Goal: Information Seeking & Learning: Learn about a topic

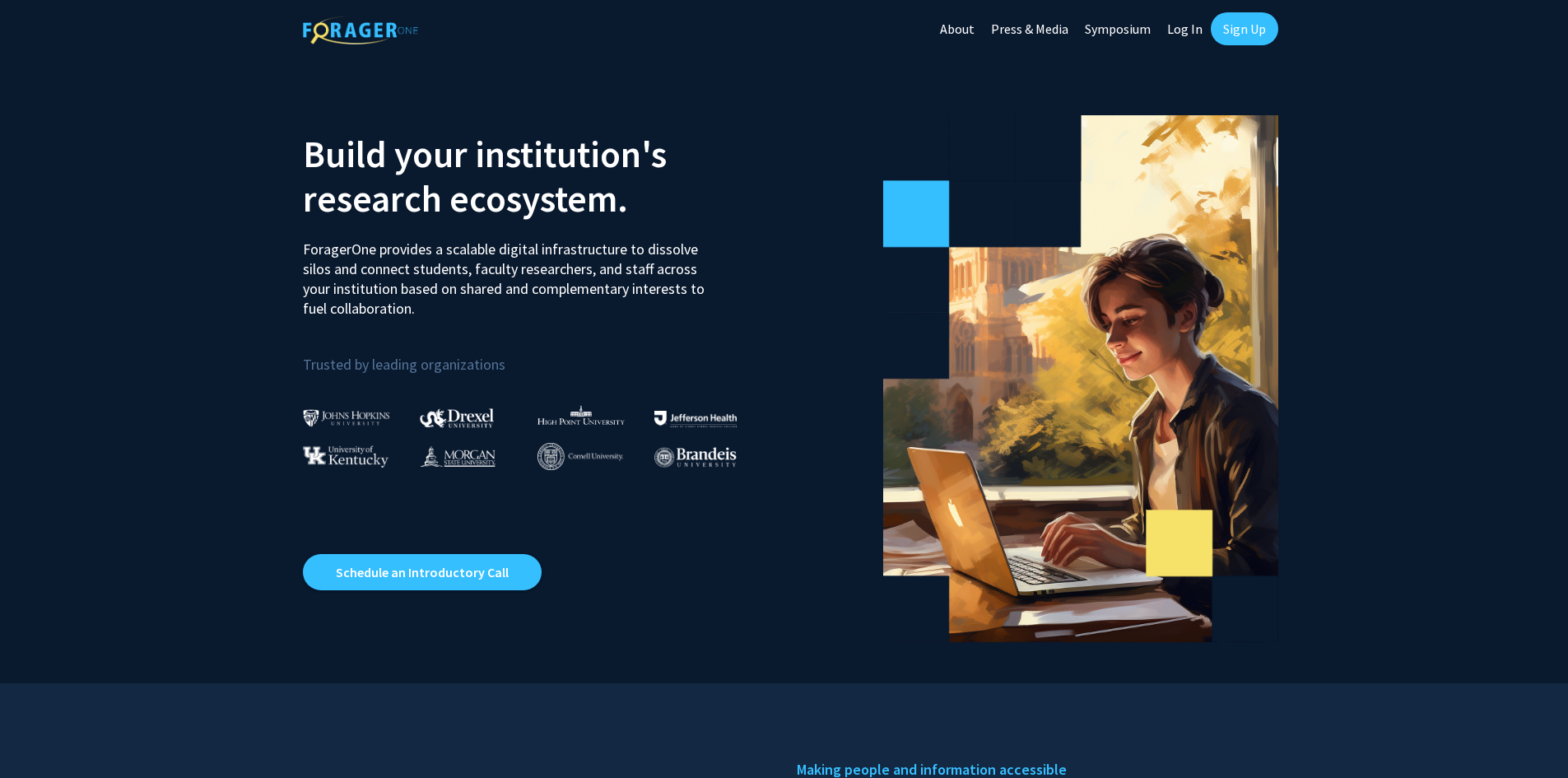
click at [1189, 29] on link "Log In" at bounding box center [1185, 28] width 52 height 57
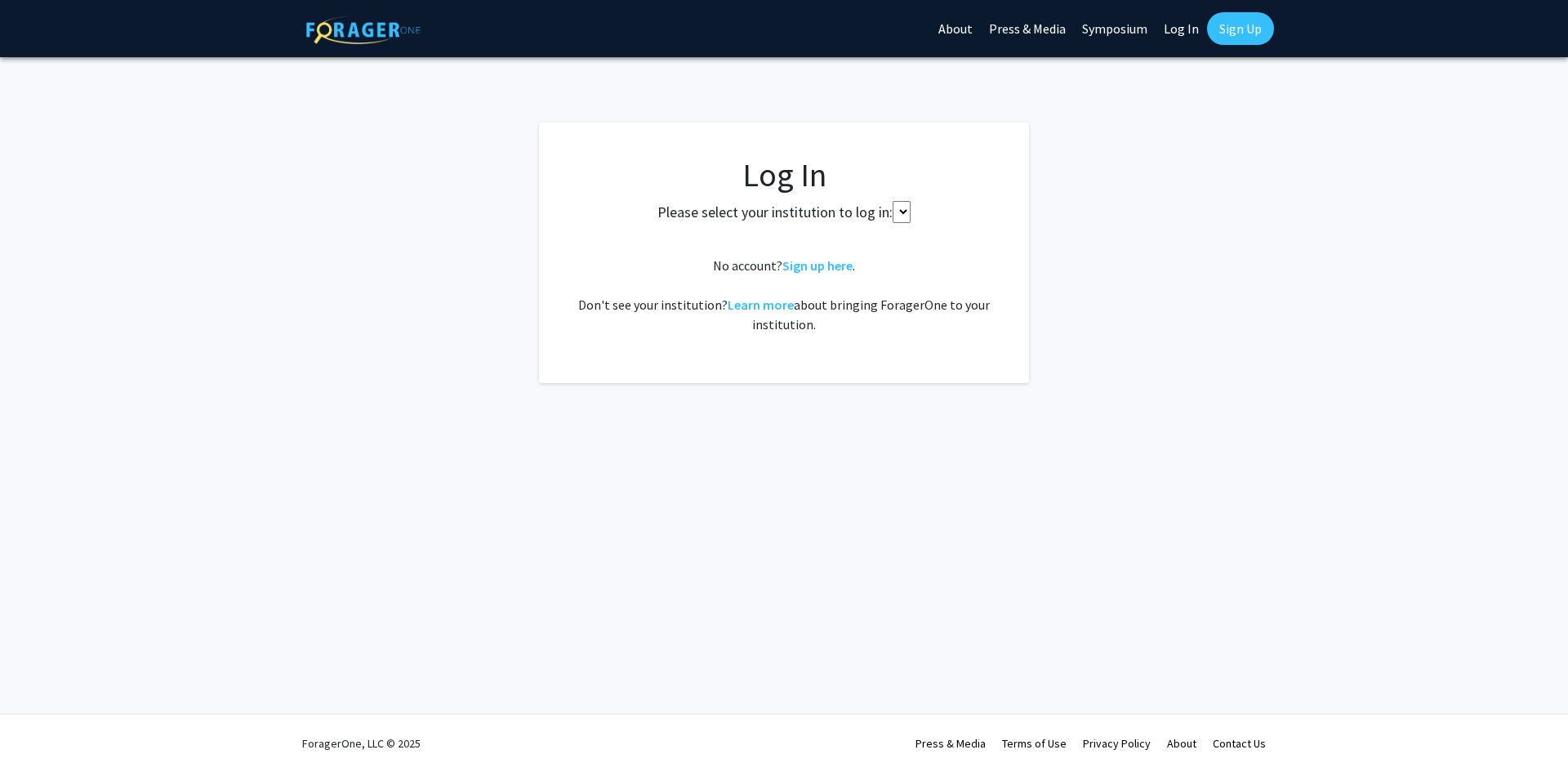
select select
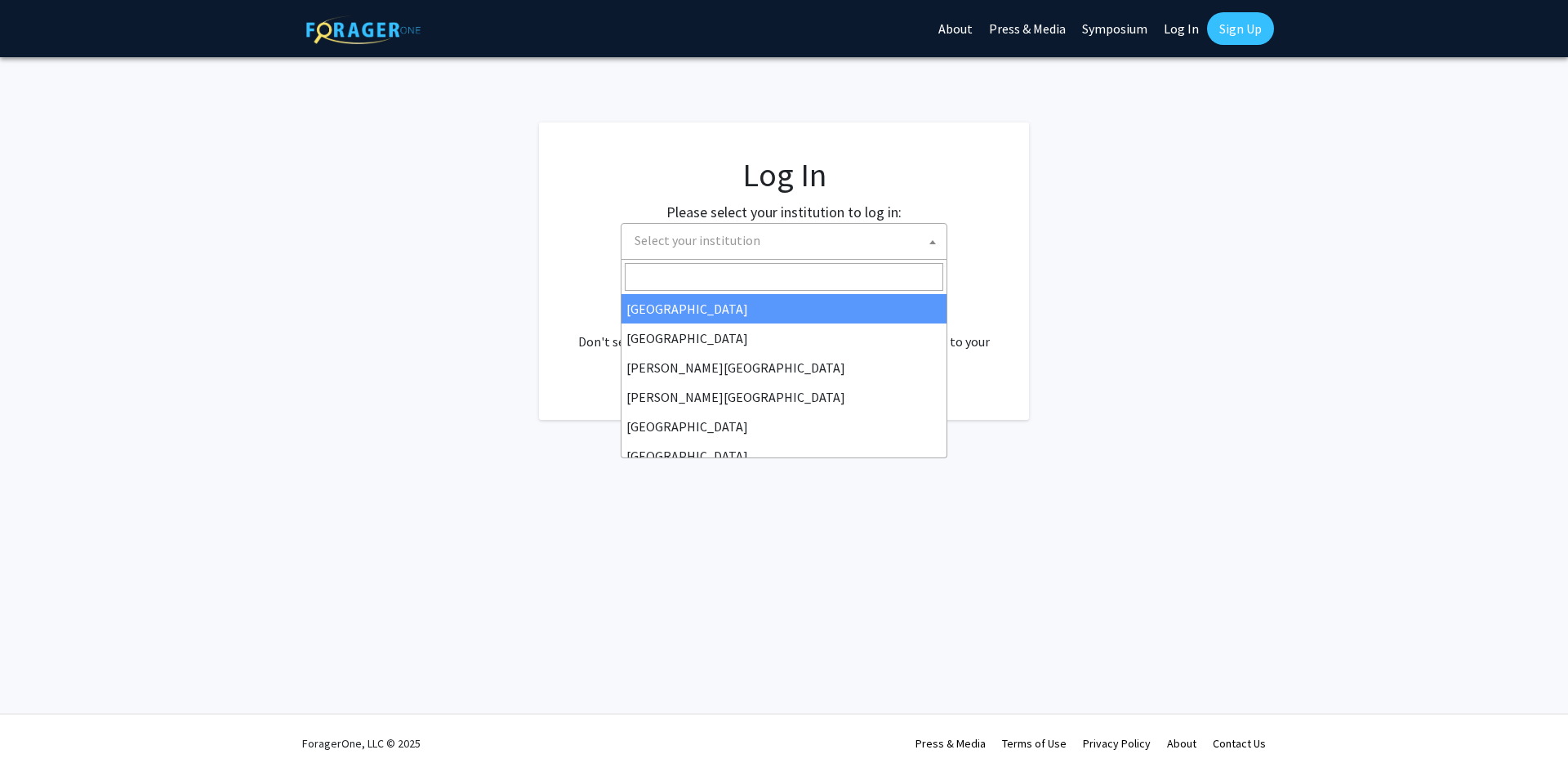
click at [704, 239] on span "Select your institution" at bounding box center [697, 239] width 125 height 17
type input "u"
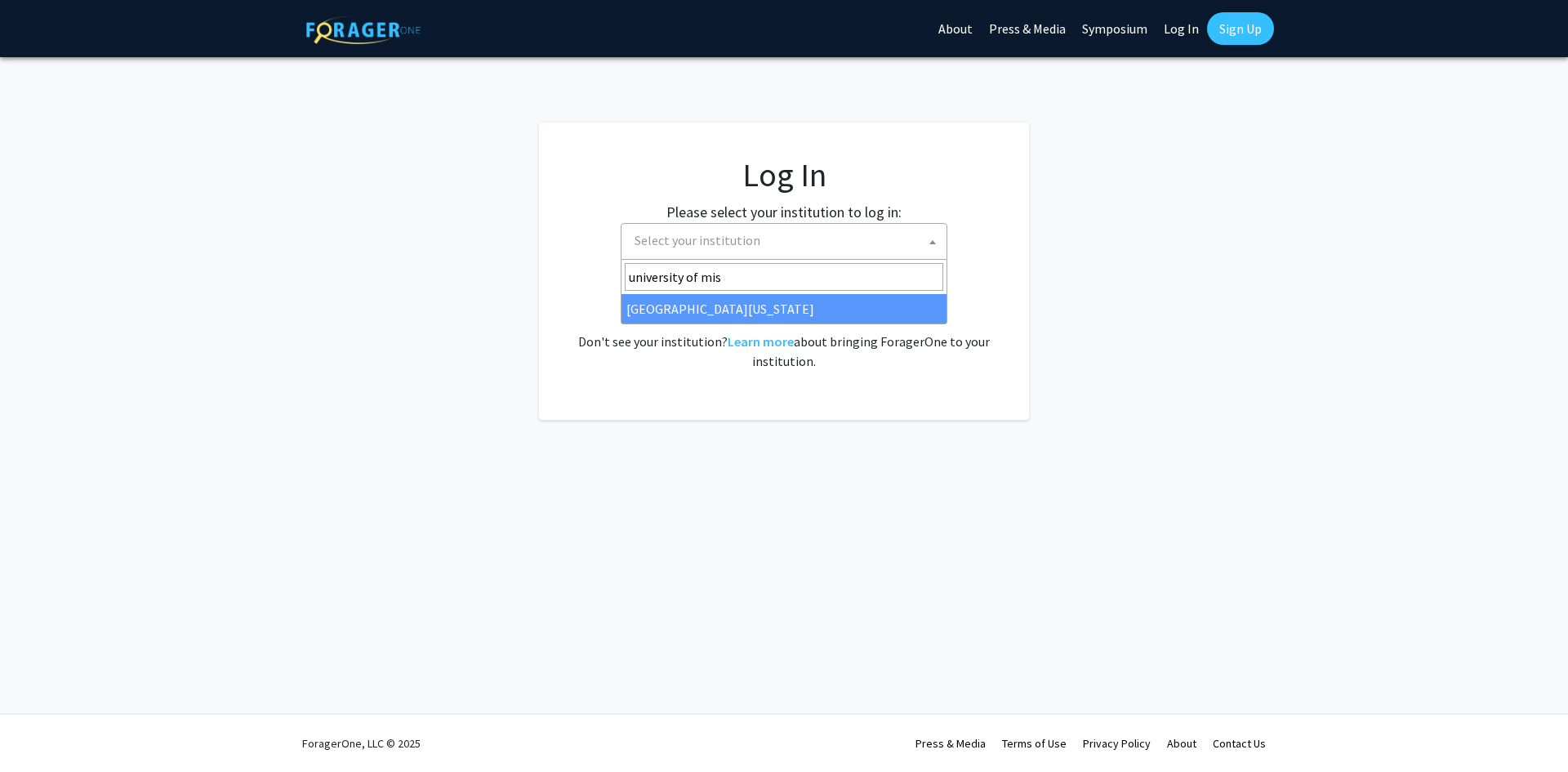
type input "university of mis"
select select "33"
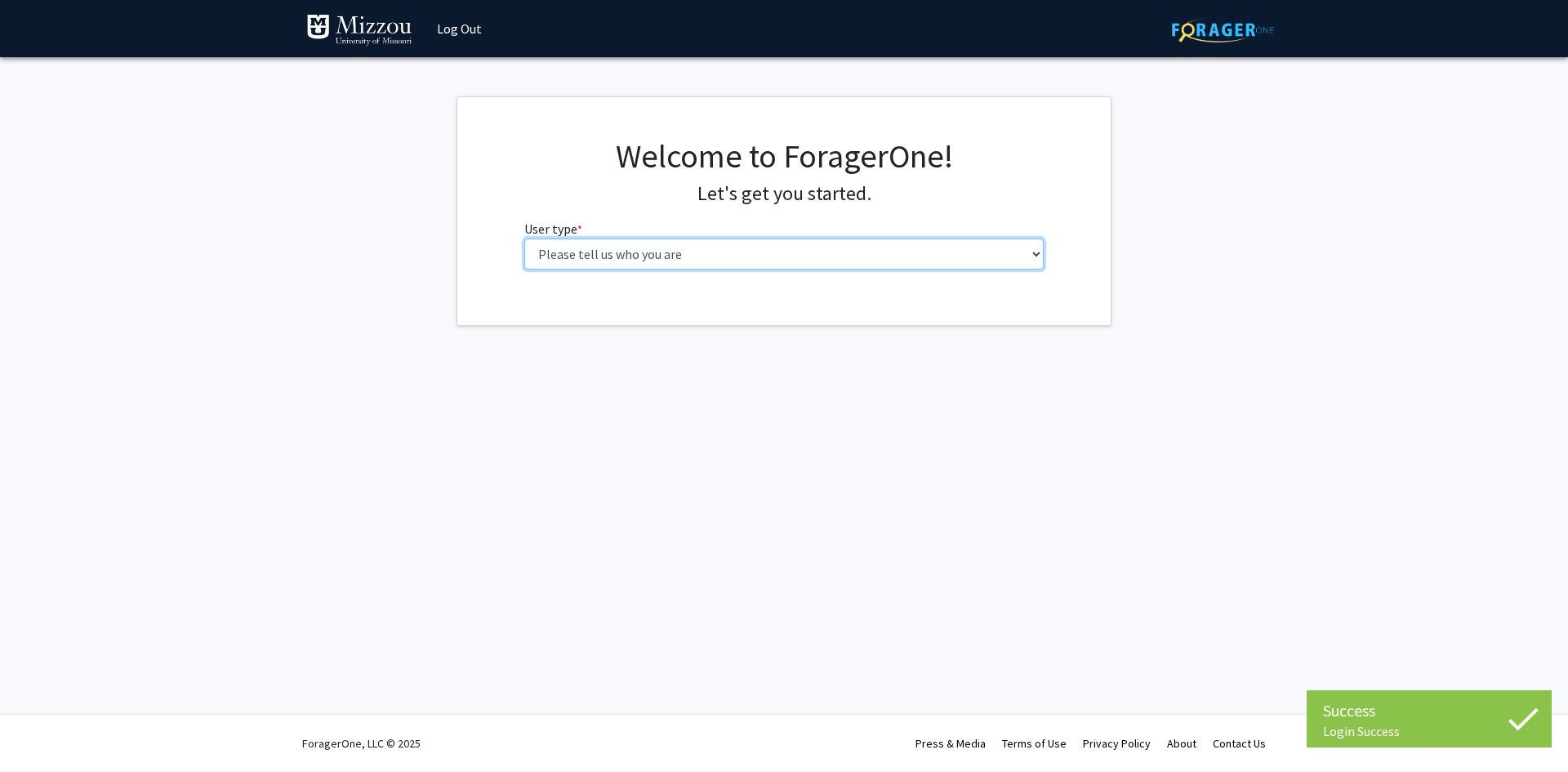
click at [704, 265] on select "Please tell us who you are Undergraduate Student Master's Student Doctoral Cand…" at bounding box center [784, 254] width 520 height 31
select select "1: undergrad"
click at [525, 239] on select "Please tell us who you are Undergraduate Student Master's Student Doctoral Cand…" at bounding box center [784, 254] width 520 height 31
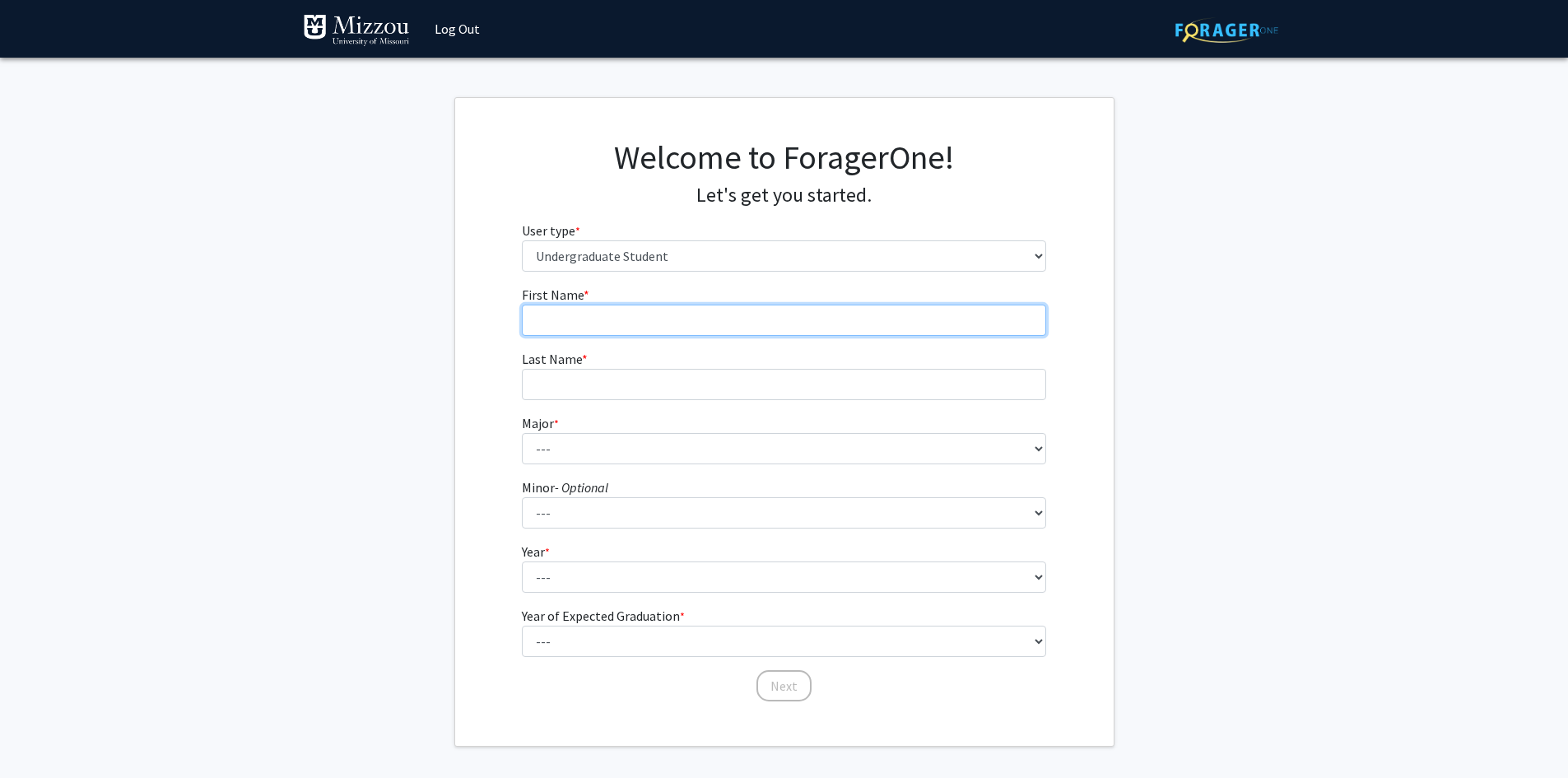
click at [669, 316] on input "First Name * required" at bounding box center [784, 319] width 524 height 31
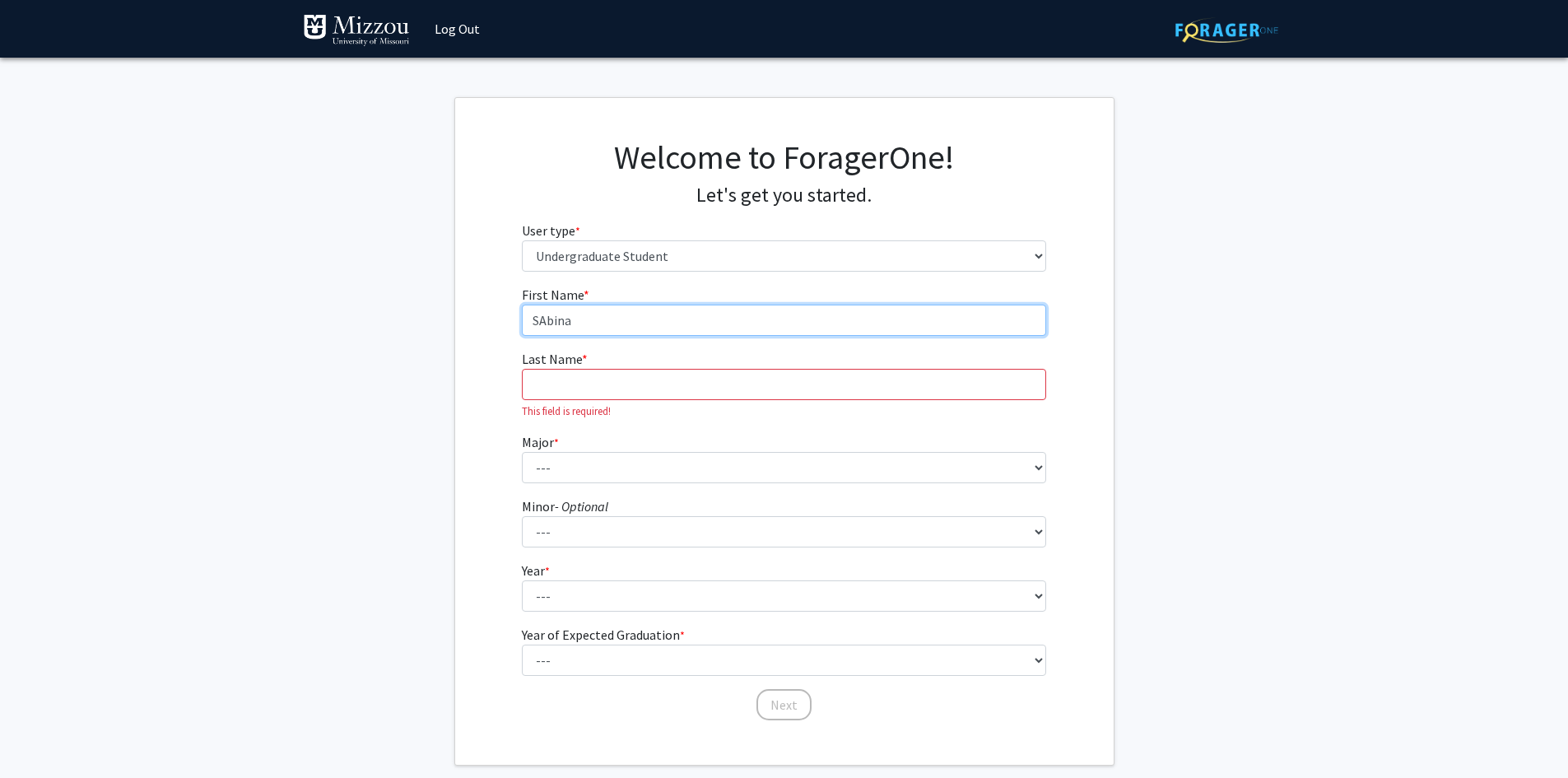
click at [548, 324] on input "SAbina" at bounding box center [784, 319] width 524 height 31
type input "[PERSON_NAME]"
click at [579, 397] on input "Last Name * required" at bounding box center [784, 384] width 524 height 31
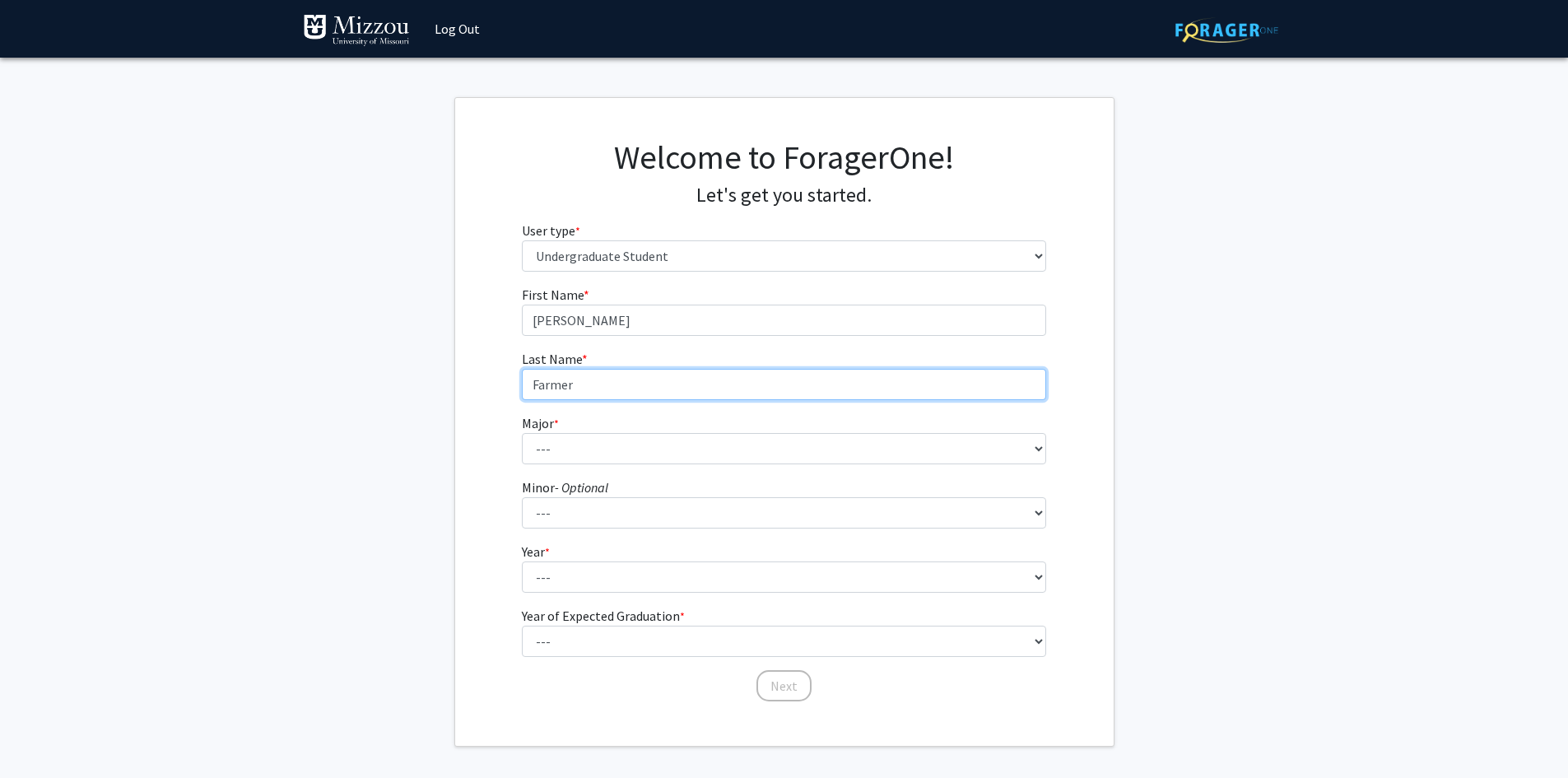
type input "Farmer"
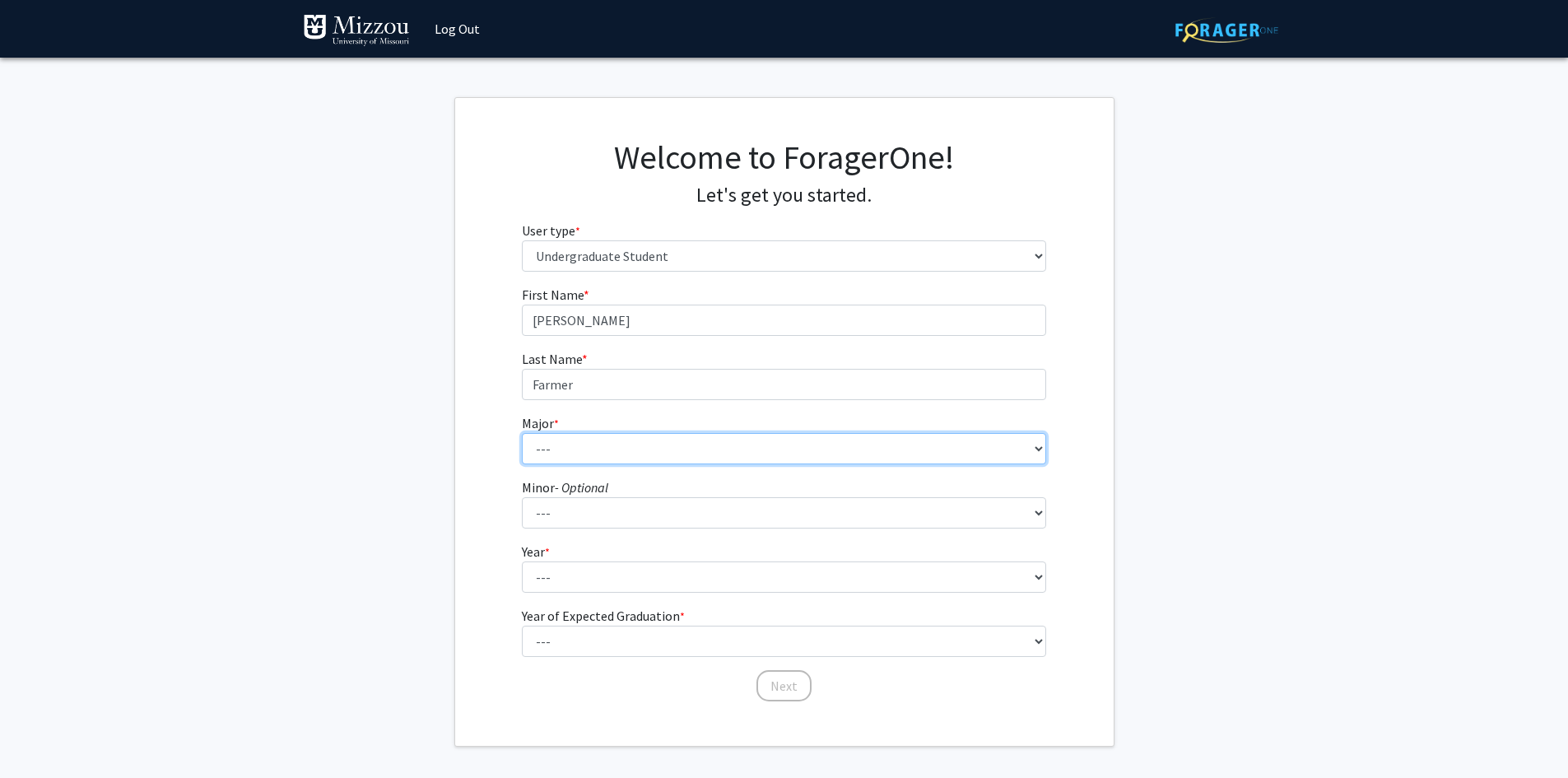
click at [557, 439] on select "--- Agribusiness Management Agricultural Education Agricultural Education: Comm…" at bounding box center [784, 448] width 524 height 31
select select "17: 2505"
click at [522, 433] on select "--- Agribusiness Management Agricultural Education Agricultural Education: Comm…" at bounding box center [784, 448] width 524 height 31
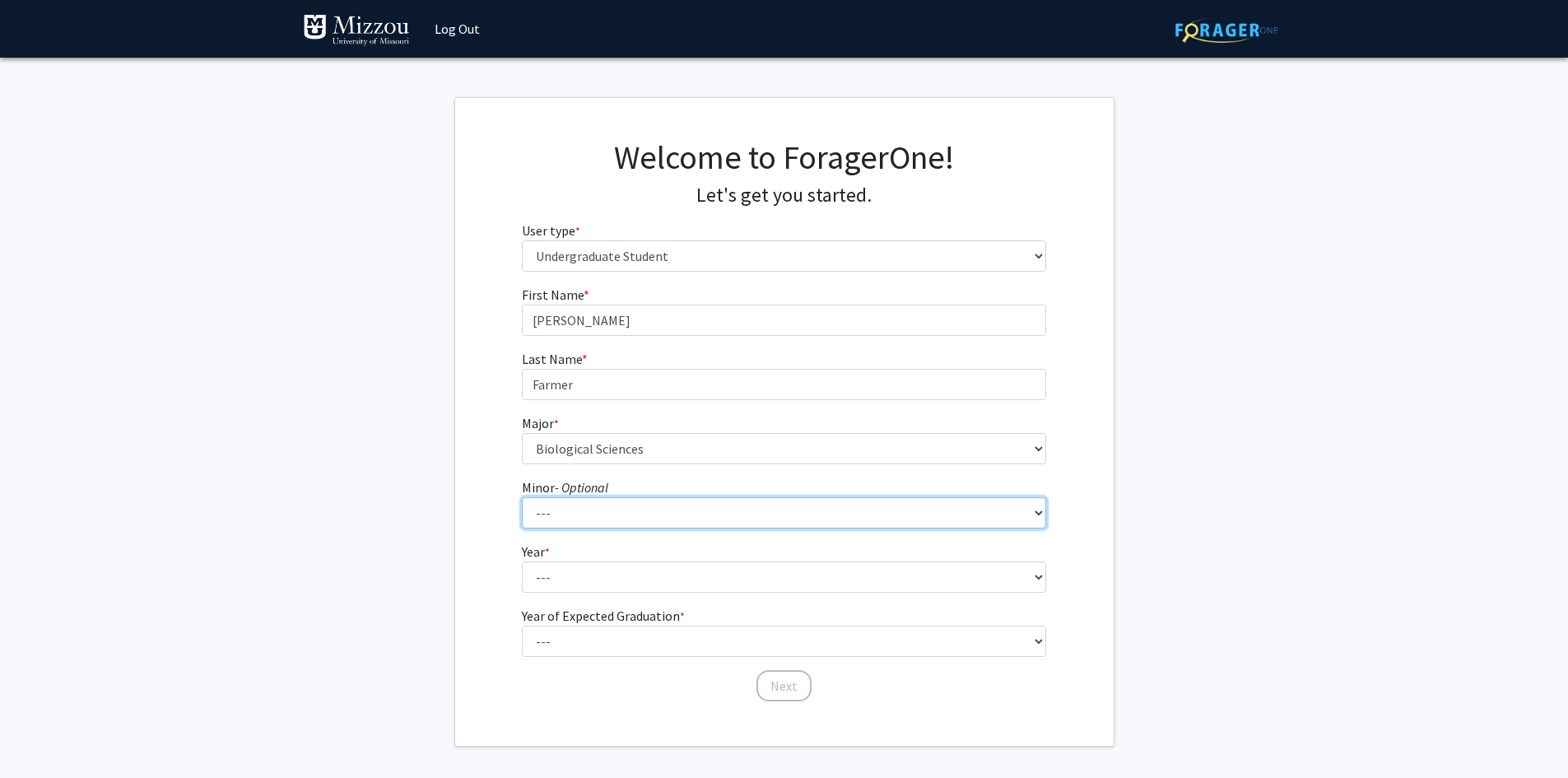
click at [638, 517] on select "--- Accountancy Aerospace Engineering Aerospace Studies Agribusiness Management…" at bounding box center [784, 512] width 524 height 31
select select "95: 2051"
click at [522, 497] on select "--- Accountancy Aerospace Engineering Aerospace Studies Agribusiness Management…" at bounding box center [784, 512] width 524 height 31
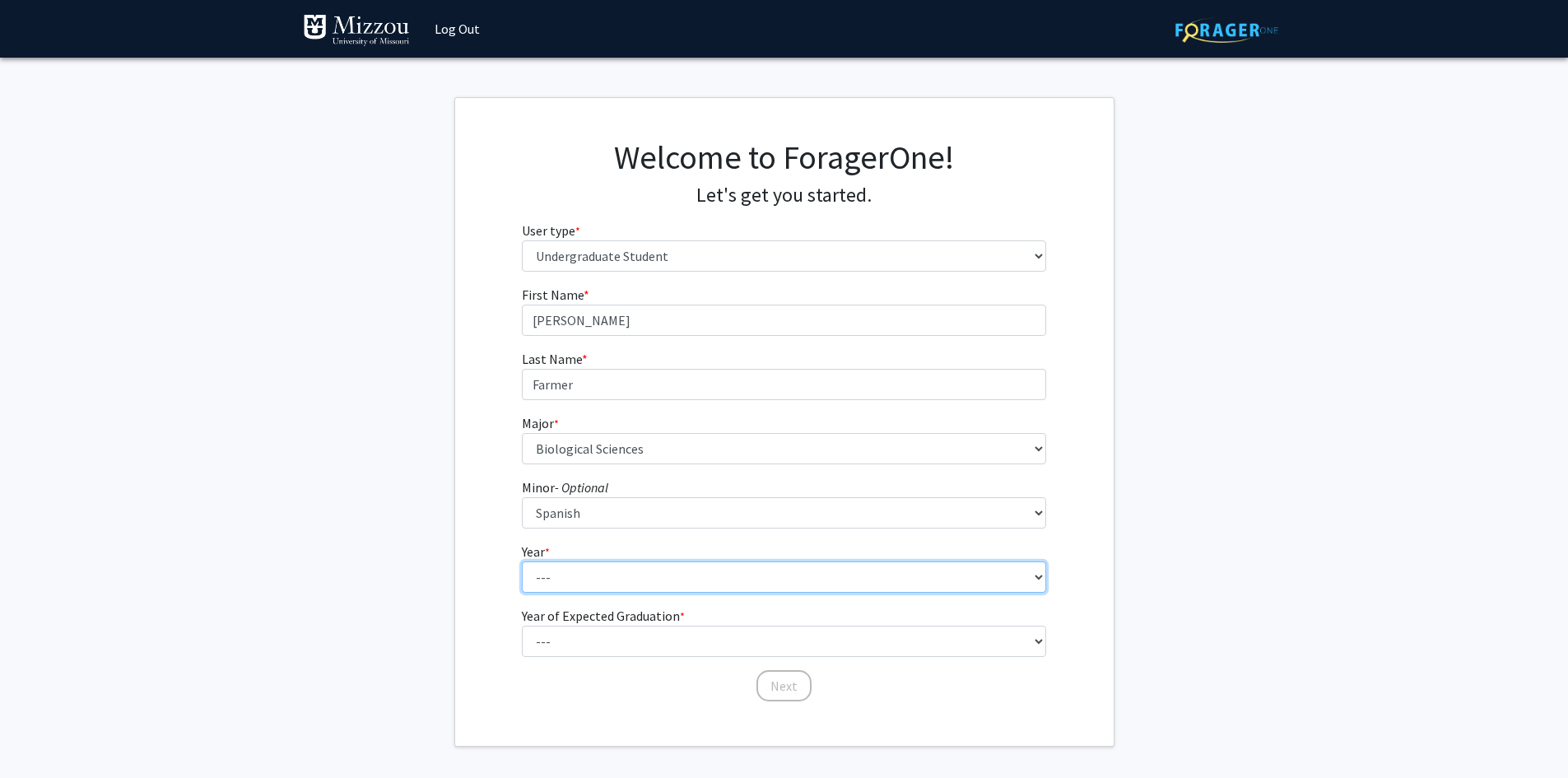
click at [590, 568] on select "--- First-year Sophomore Junior Senior Postbaccalaureate Certificate" at bounding box center [784, 576] width 524 height 31
select select "1: first-year"
click at [522, 561] on select "--- First-year Sophomore Junior Senior Postbaccalaureate Certificate" at bounding box center [784, 576] width 524 height 31
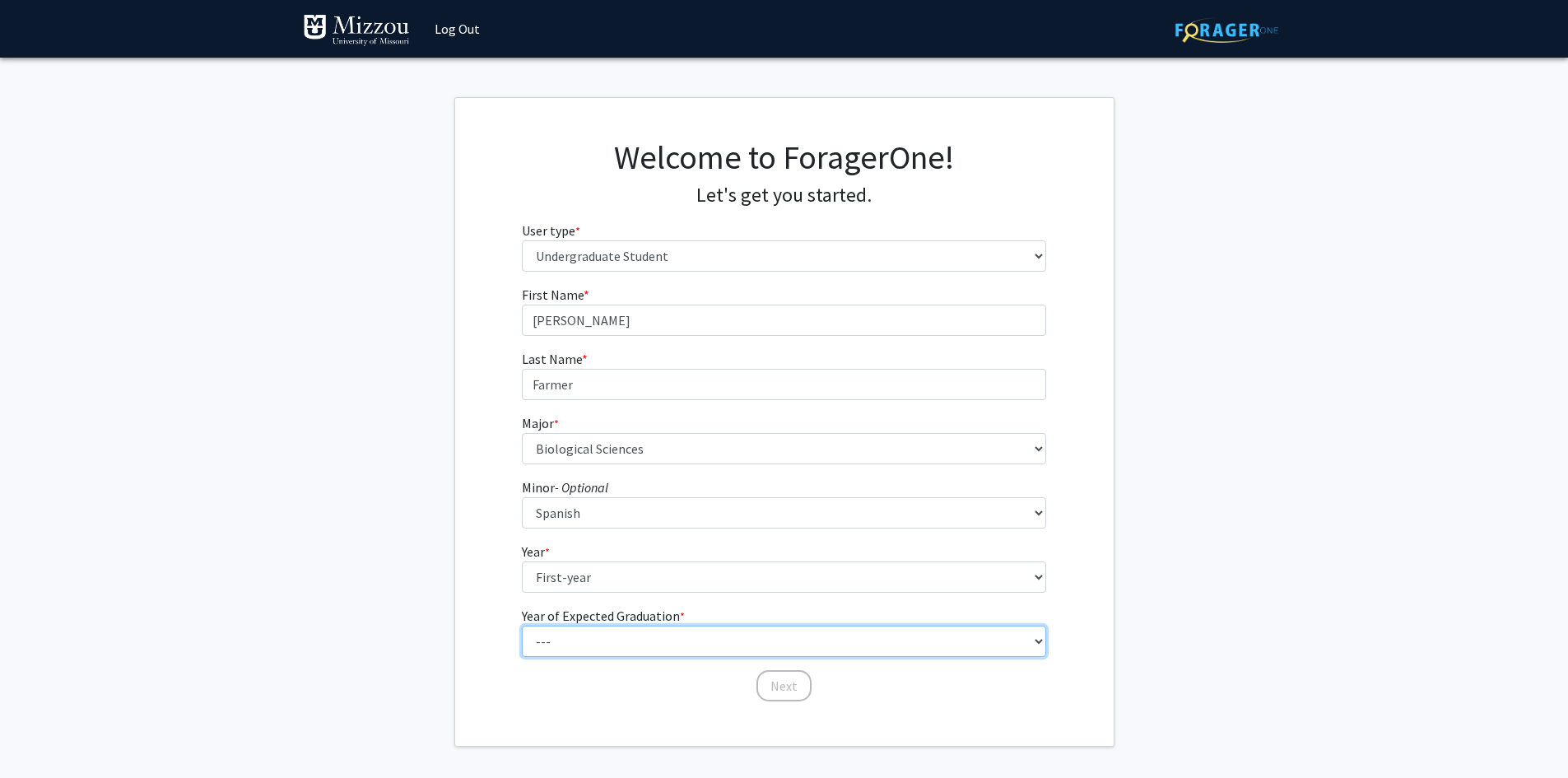
click at [594, 638] on select "--- 2025 2026 2027 2028 2029 2030 2031 2032 2033 2034" at bounding box center [784, 640] width 524 height 31
select select "5: 2029"
click at [522, 625] on select "--- 2025 2026 2027 2028 2029 2030 2031 2032 2033 2034" at bounding box center [784, 640] width 524 height 31
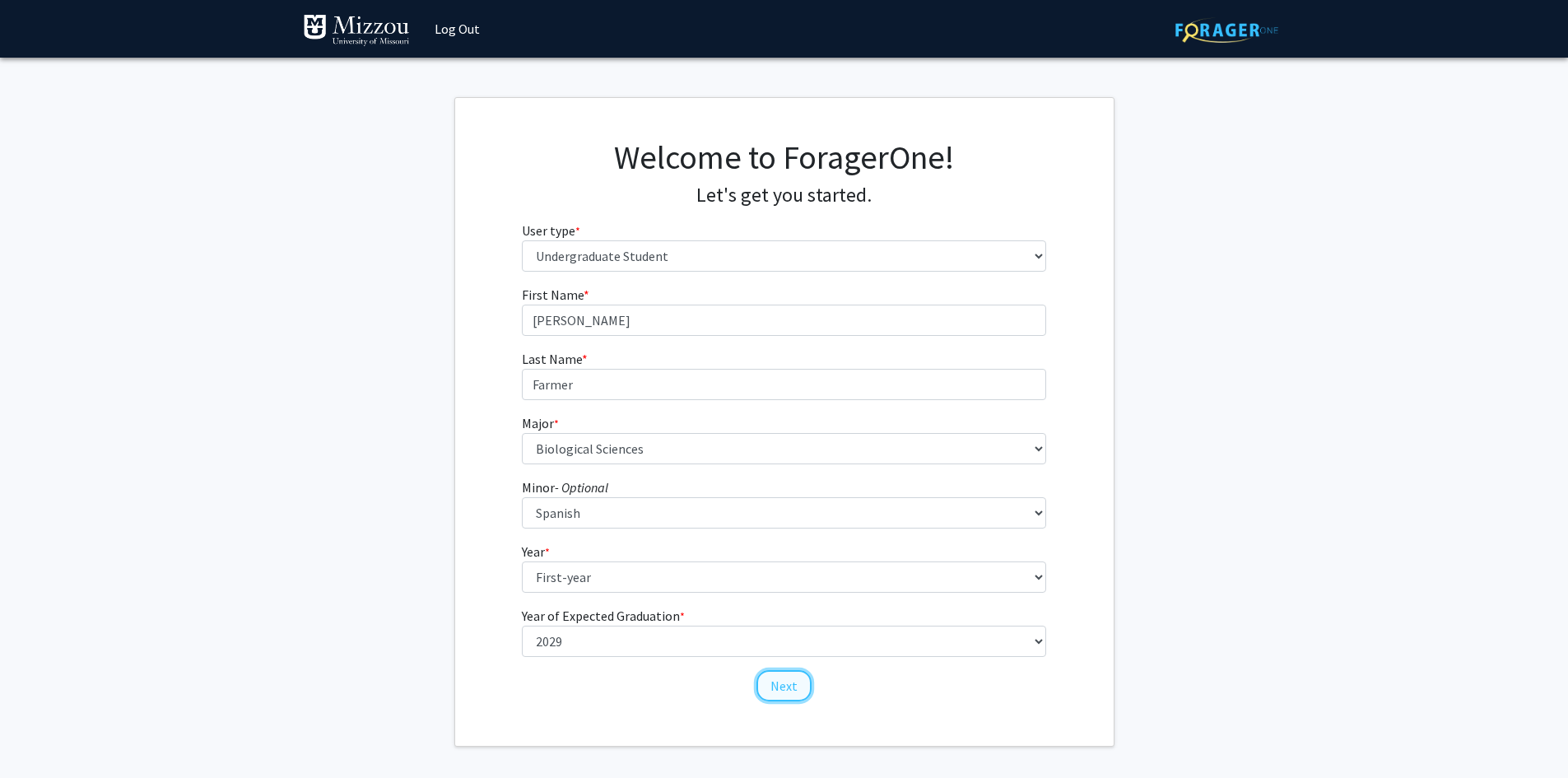
click at [795, 690] on button "Next" at bounding box center [784, 685] width 55 height 31
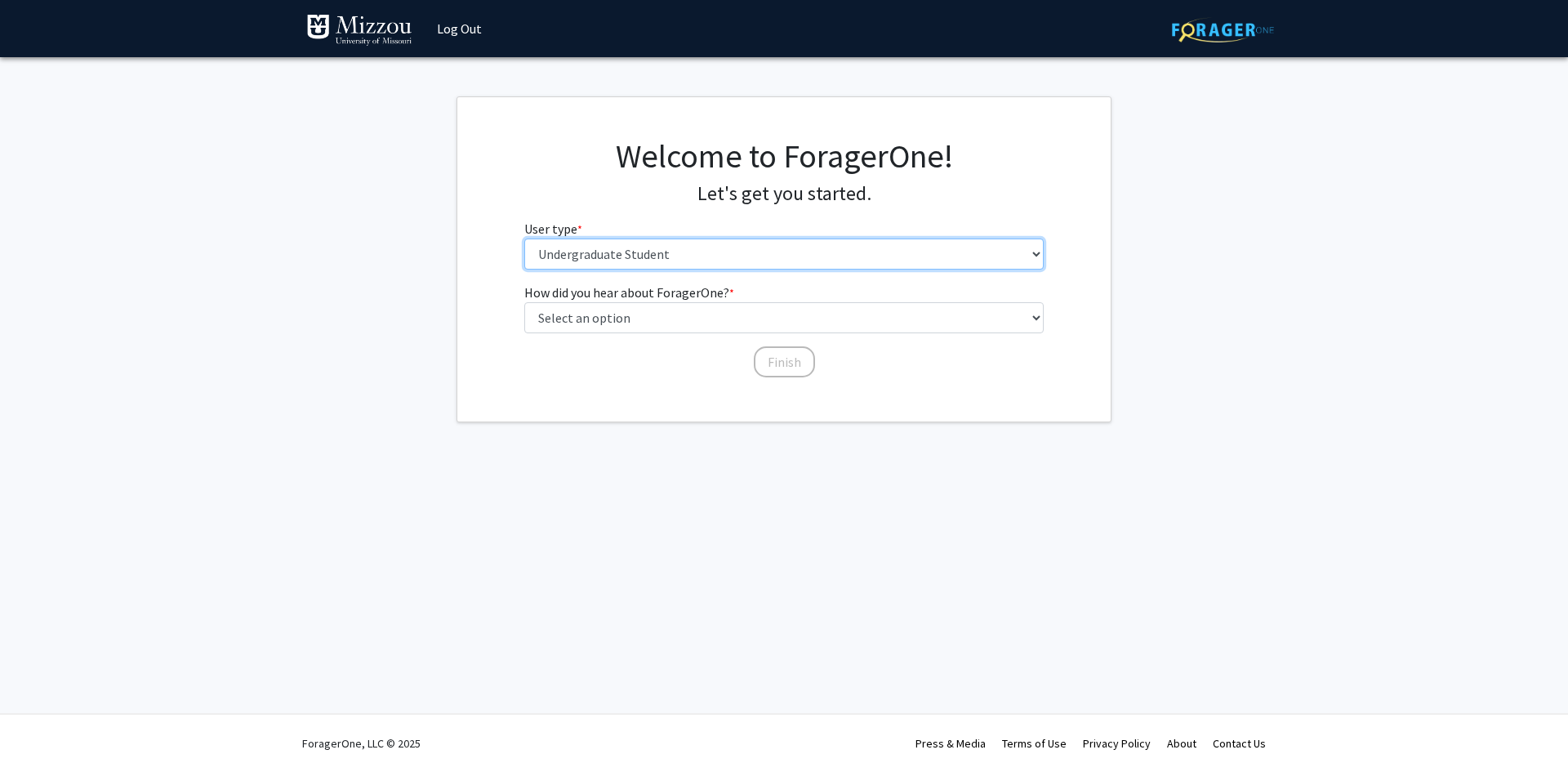
click at [662, 251] on select "Please tell us who you are Undergraduate Student Master's Student Doctoral Cand…" at bounding box center [784, 254] width 520 height 31
click at [624, 207] on div "Welcome to ForagerOne! Let's get you started. User type * required Please tell …" at bounding box center [784, 209] width 545 height 147
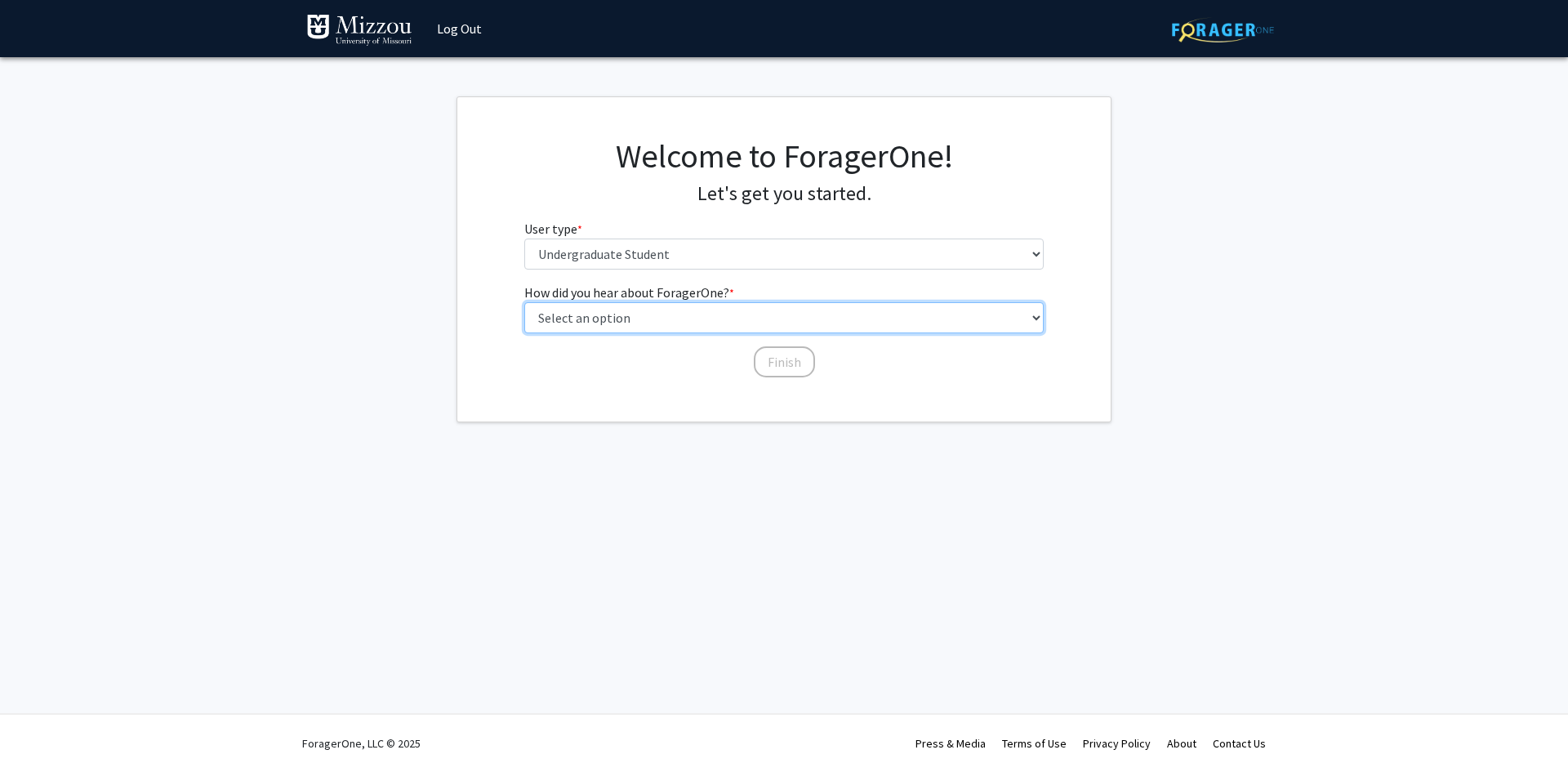
click at [649, 316] on select "Select an option Peer/student recommendation Faculty/staff recommendation Unive…" at bounding box center [784, 317] width 520 height 31
select select "3: university_website"
click at [525, 302] on select "Select an option Peer/student recommendation Faculty/staff recommendation Unive…" at bounding box center [784, 317] width 520 height 31
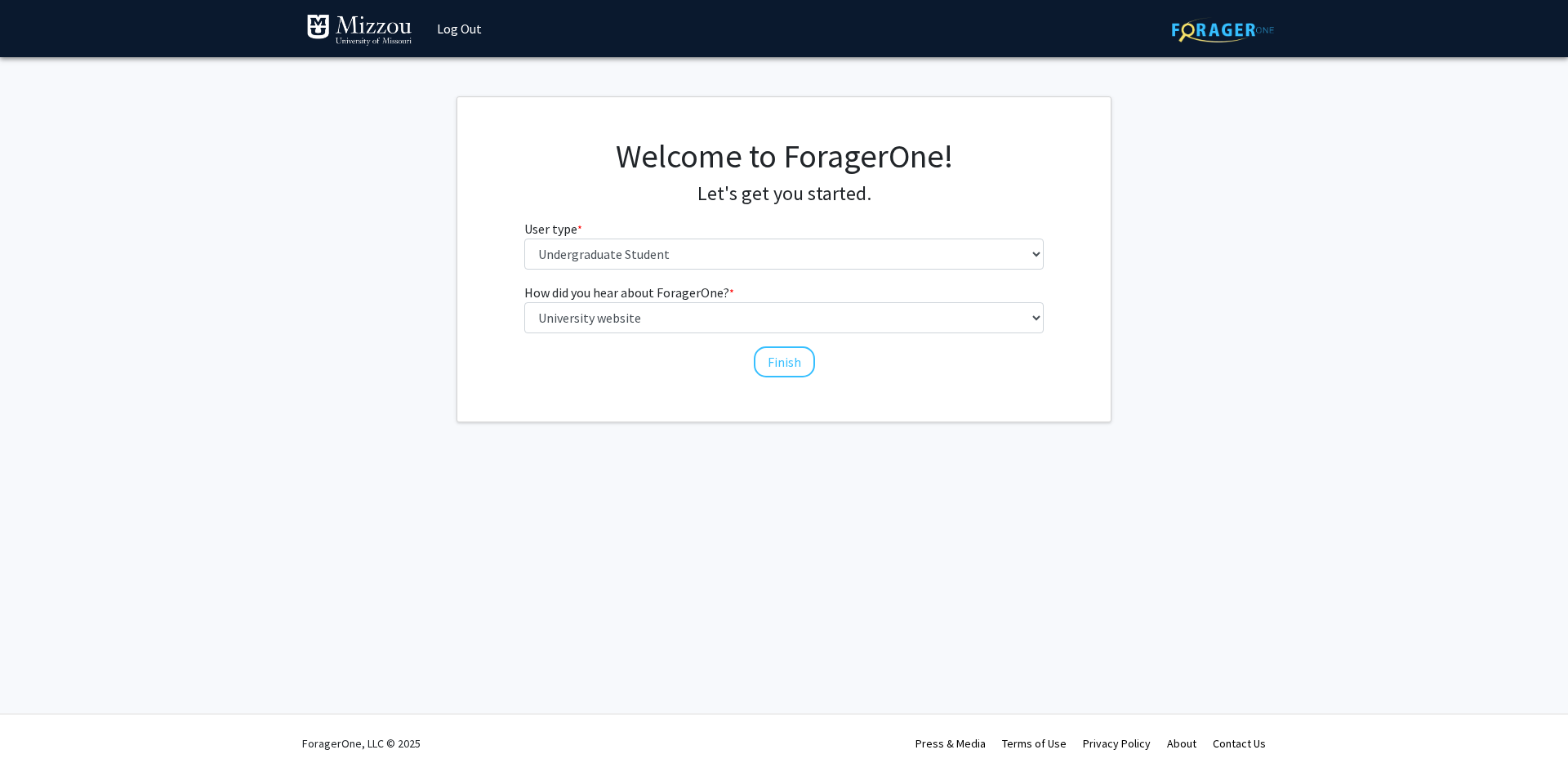
click at [827, 368] on div "How did you hear about ForagerOne? * required Select an option Peer/student rec…" at bounding box center [784, 331] width 545 height 96
click at [781, 363] on button "Finish" at bounding box center [784, 361] width 61 height 31
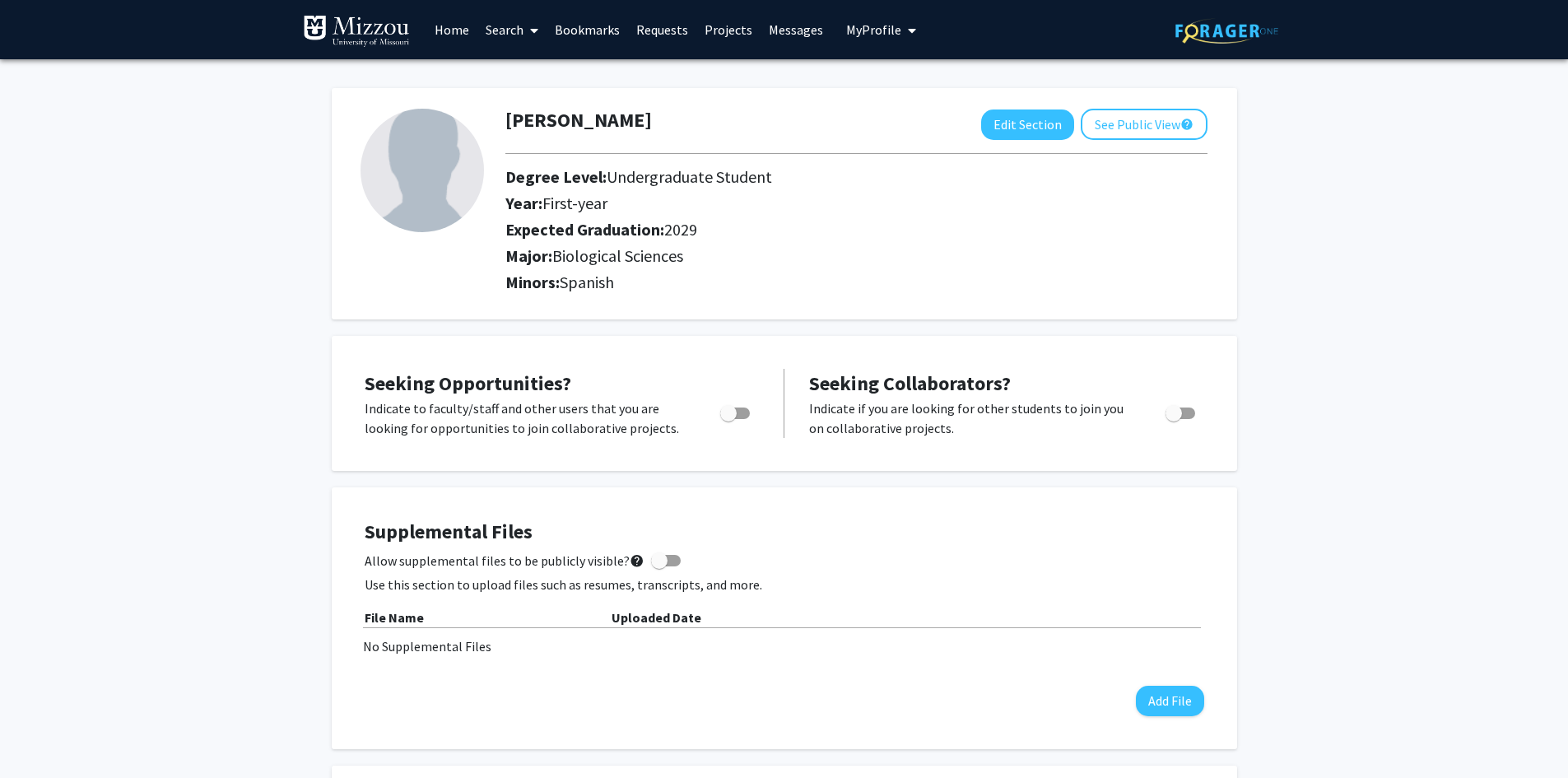
click at [511, 25] on link "Search" at bounding box center [512, 29] width 69 height 57
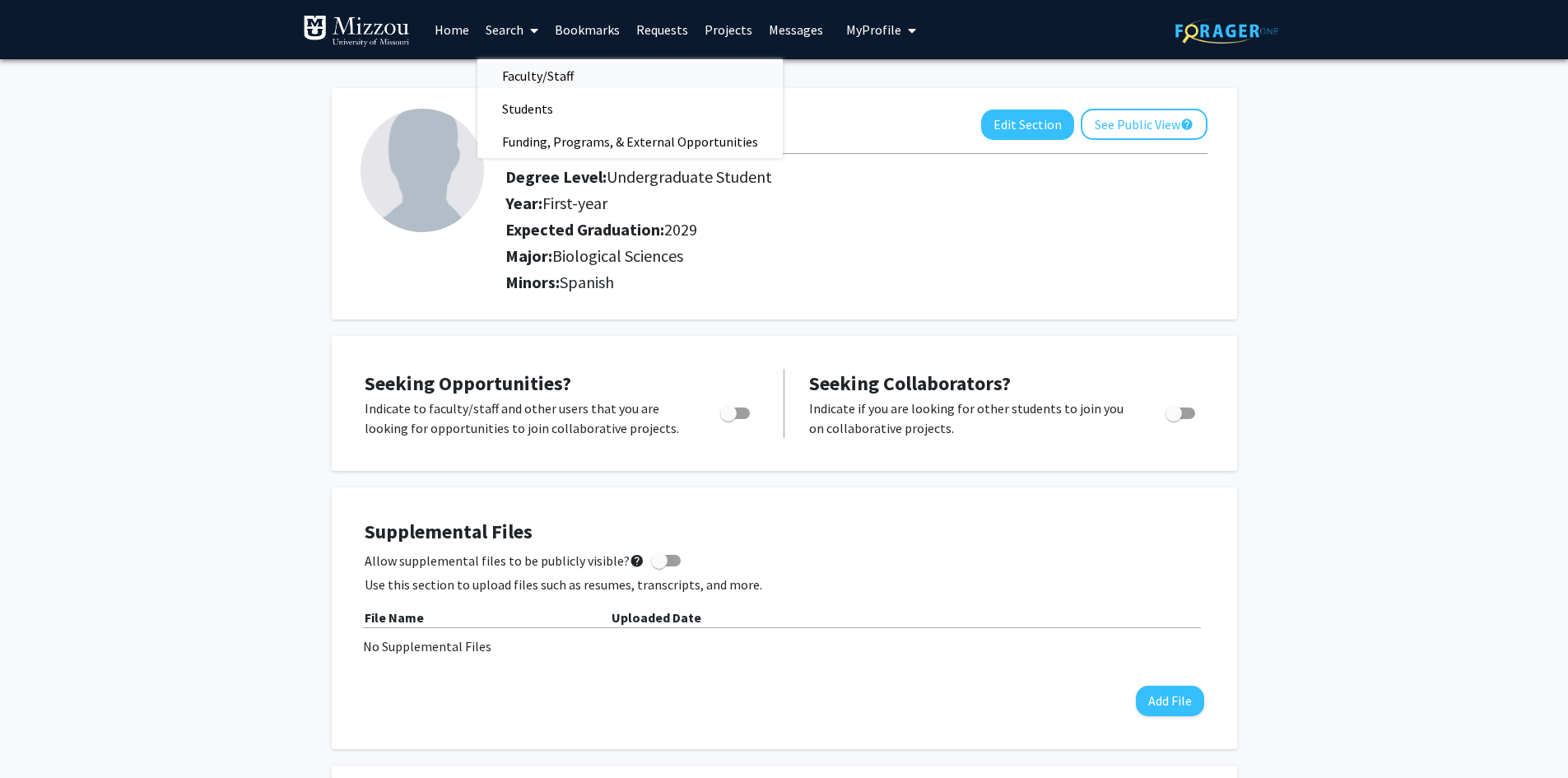
click at [524, 73] on span "Faculty/Staff" at bounding box center [538, 75] width 121 height 33
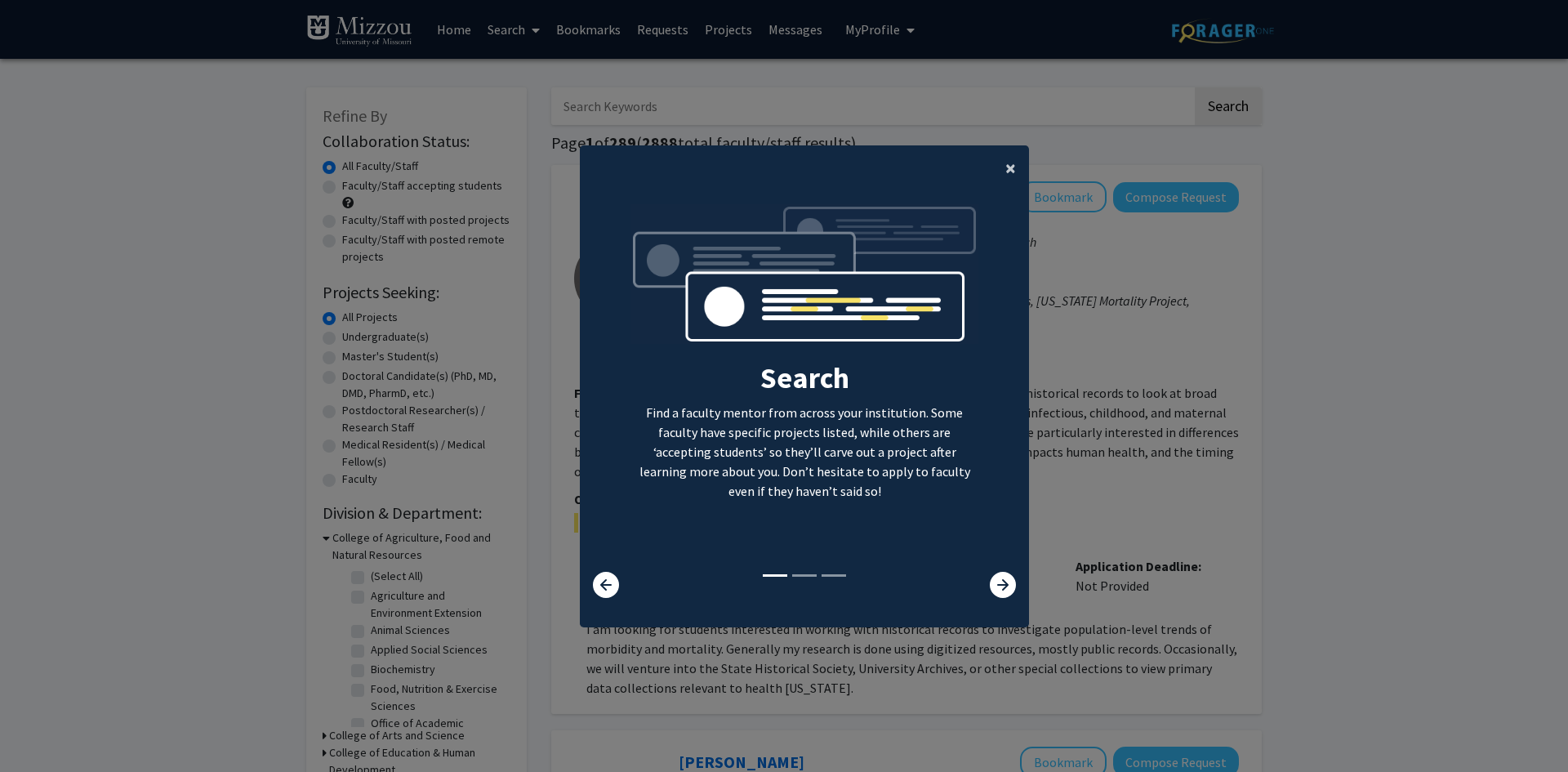
click at [999, 157] on button "×" at bounding box center [1011, 168] width 37 height 46
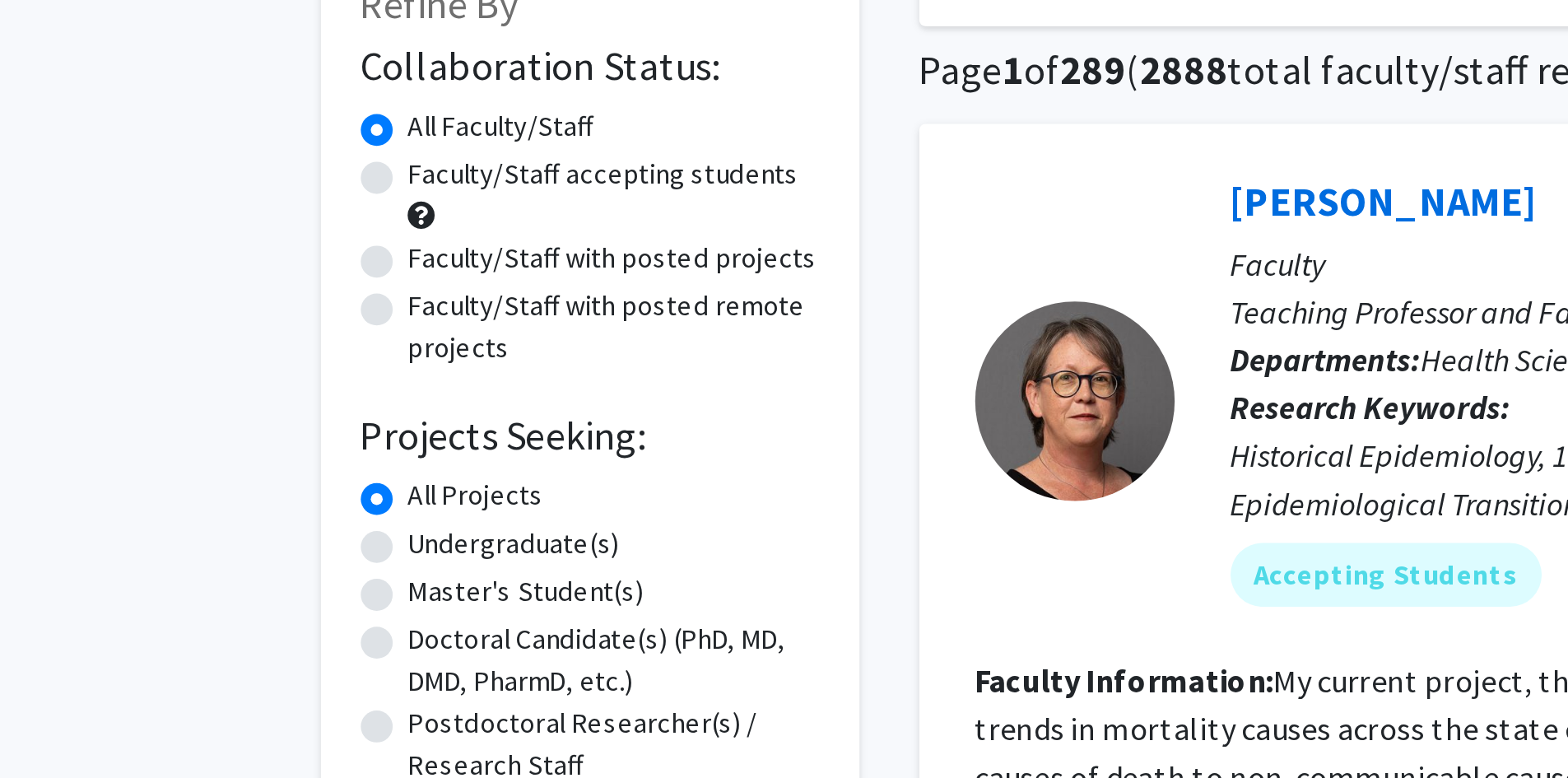
click at [395, 183] on label "Faculty/Staff accepting students" at bounding box center [420, 187] width 161 height 18
click at [350, 183] on input "Faculty/Staff accepting students" at bounding box center [345, 184] width 11 height 11
radio input "true"
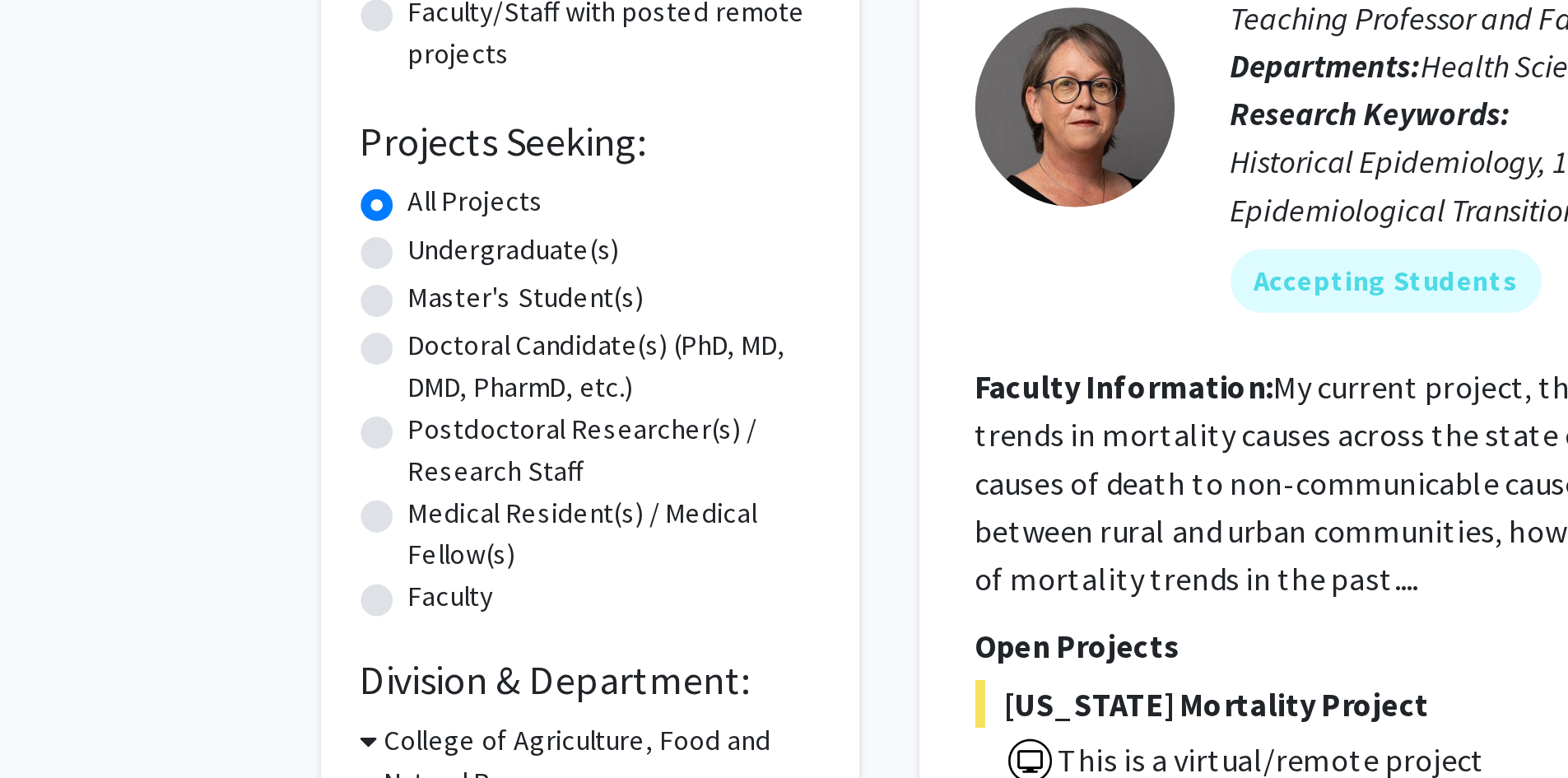
click at [383, 339] on label "Undergraduate(s)" at bounding box center [383, 339] width 88 height 18
click at [350, 339] on input "Undergraduate(s)" at bounding box center [345, 336] width 11 height 11
radio input "true"
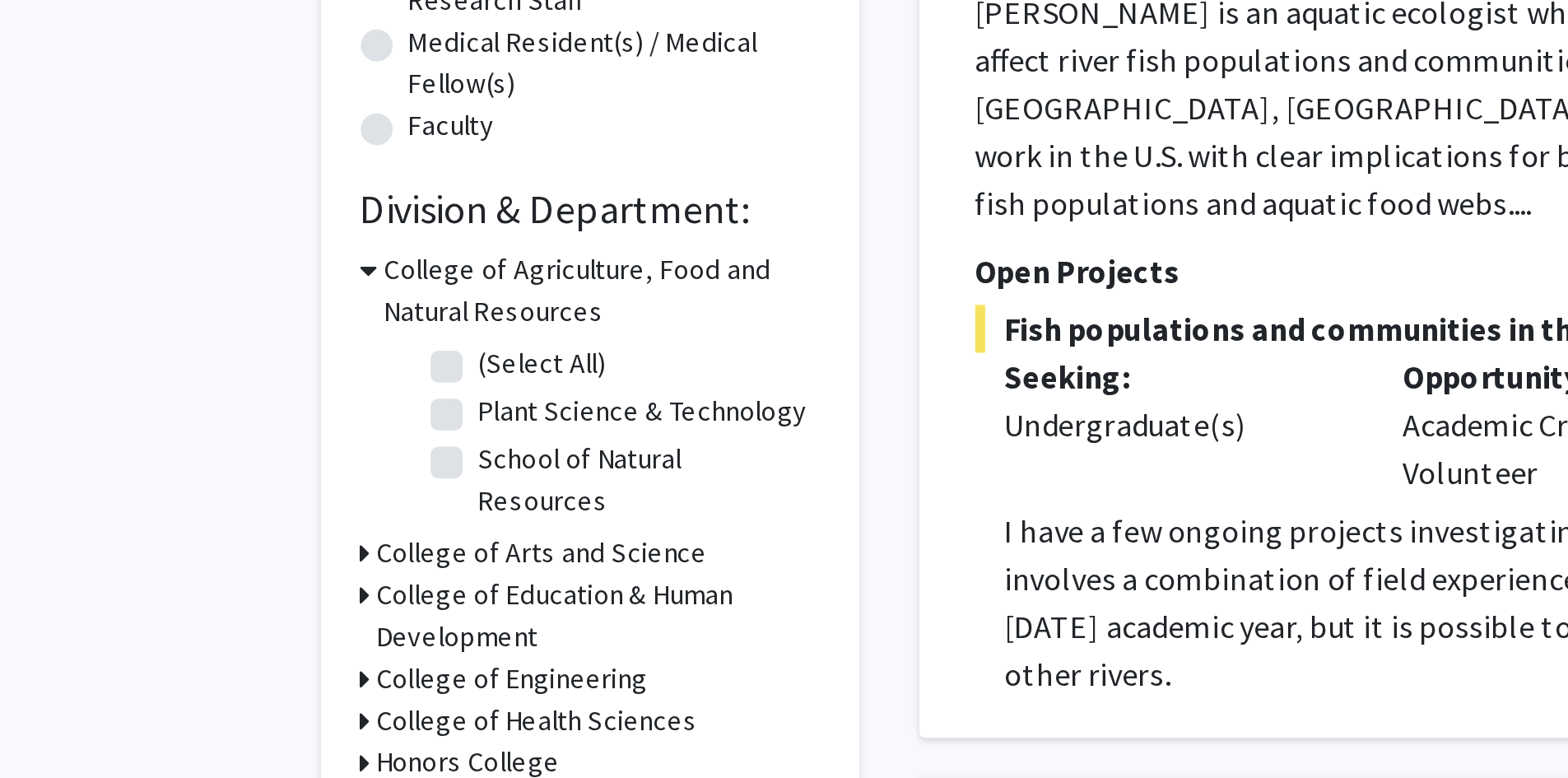
scroll to position [72, 0]
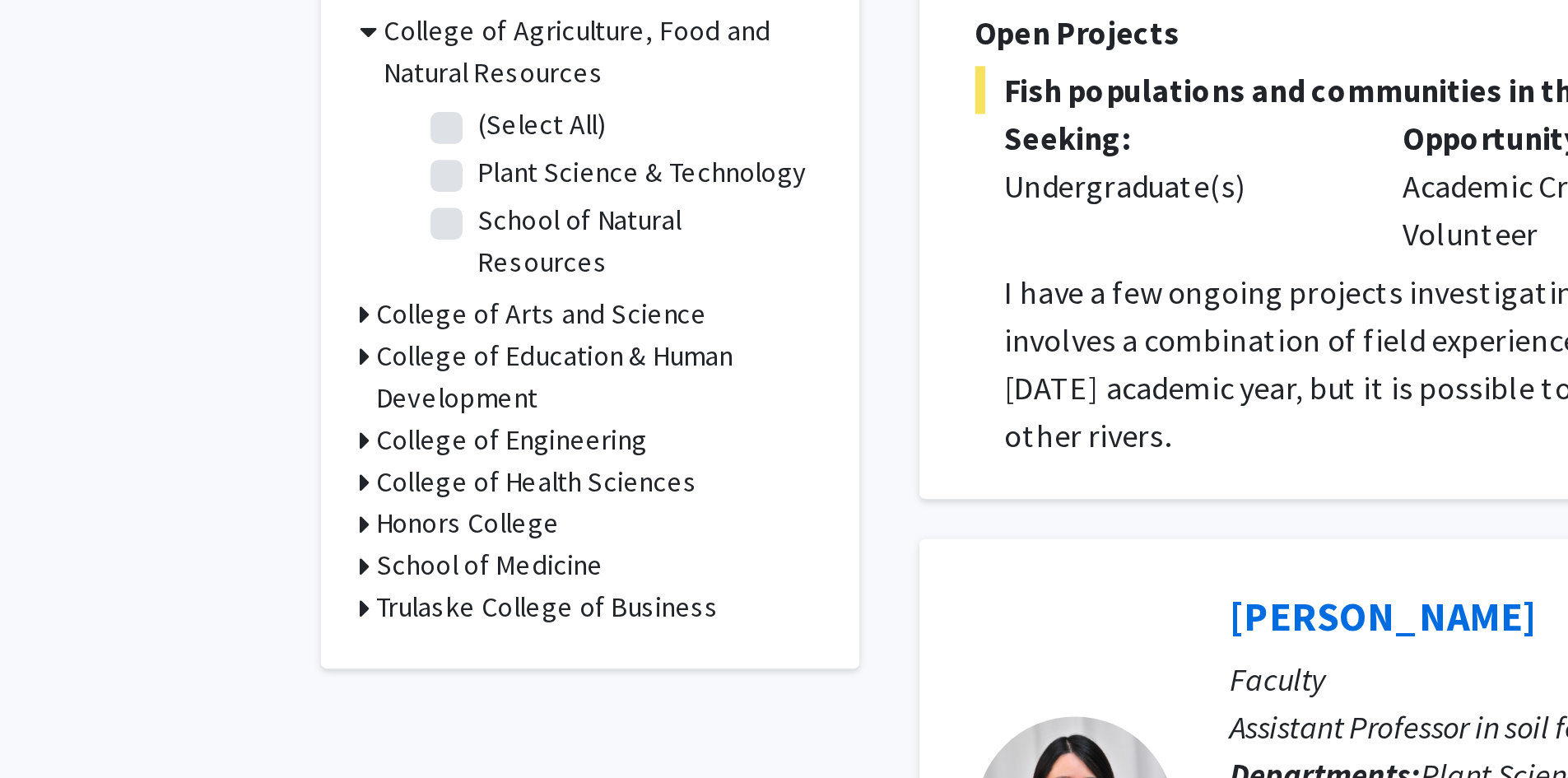
click at [383, 577] on h3 "College of Arts and Science" at bounding box center [394, 586] width 137 height 18
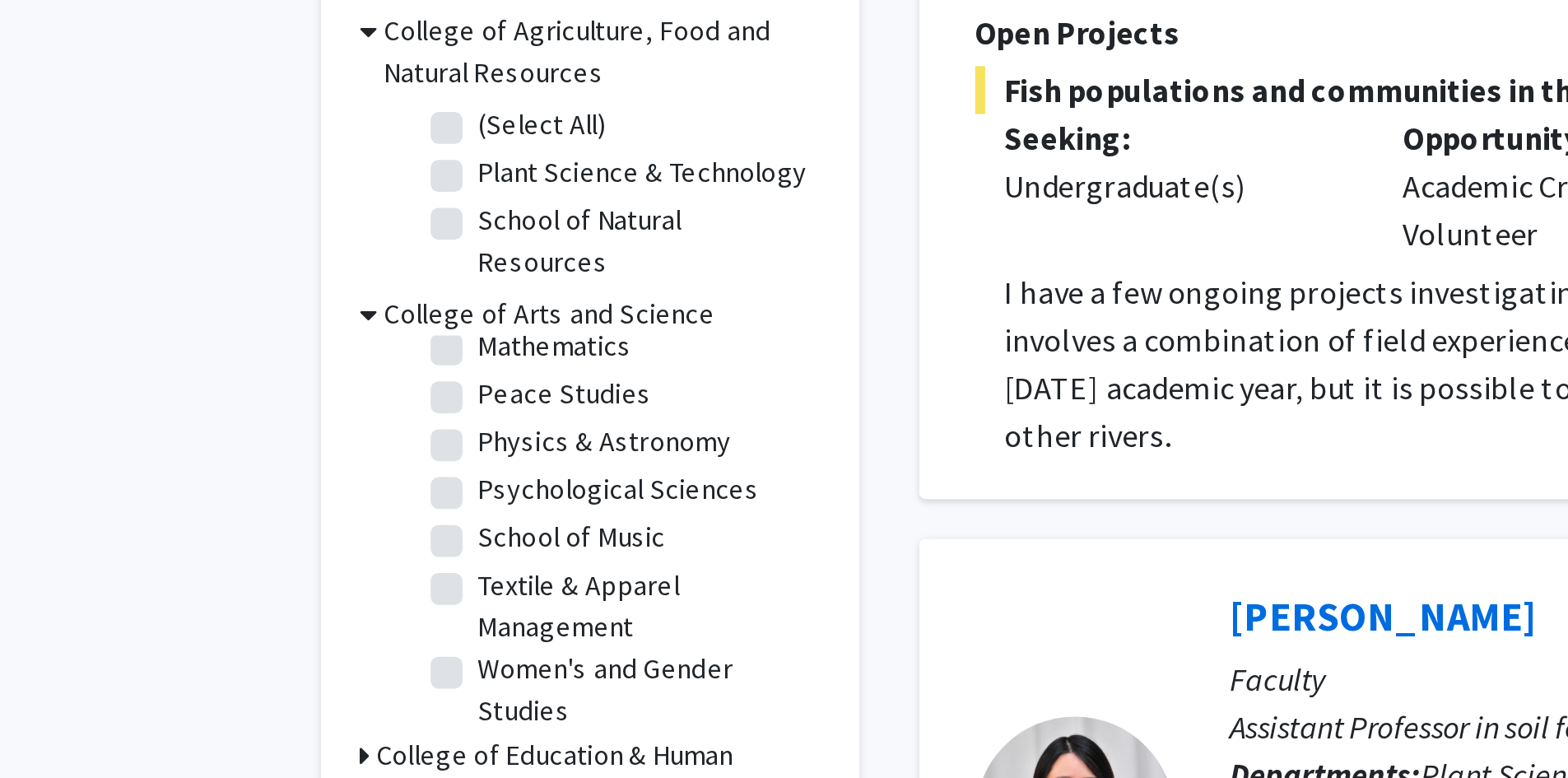
scroll to position [90, 0]
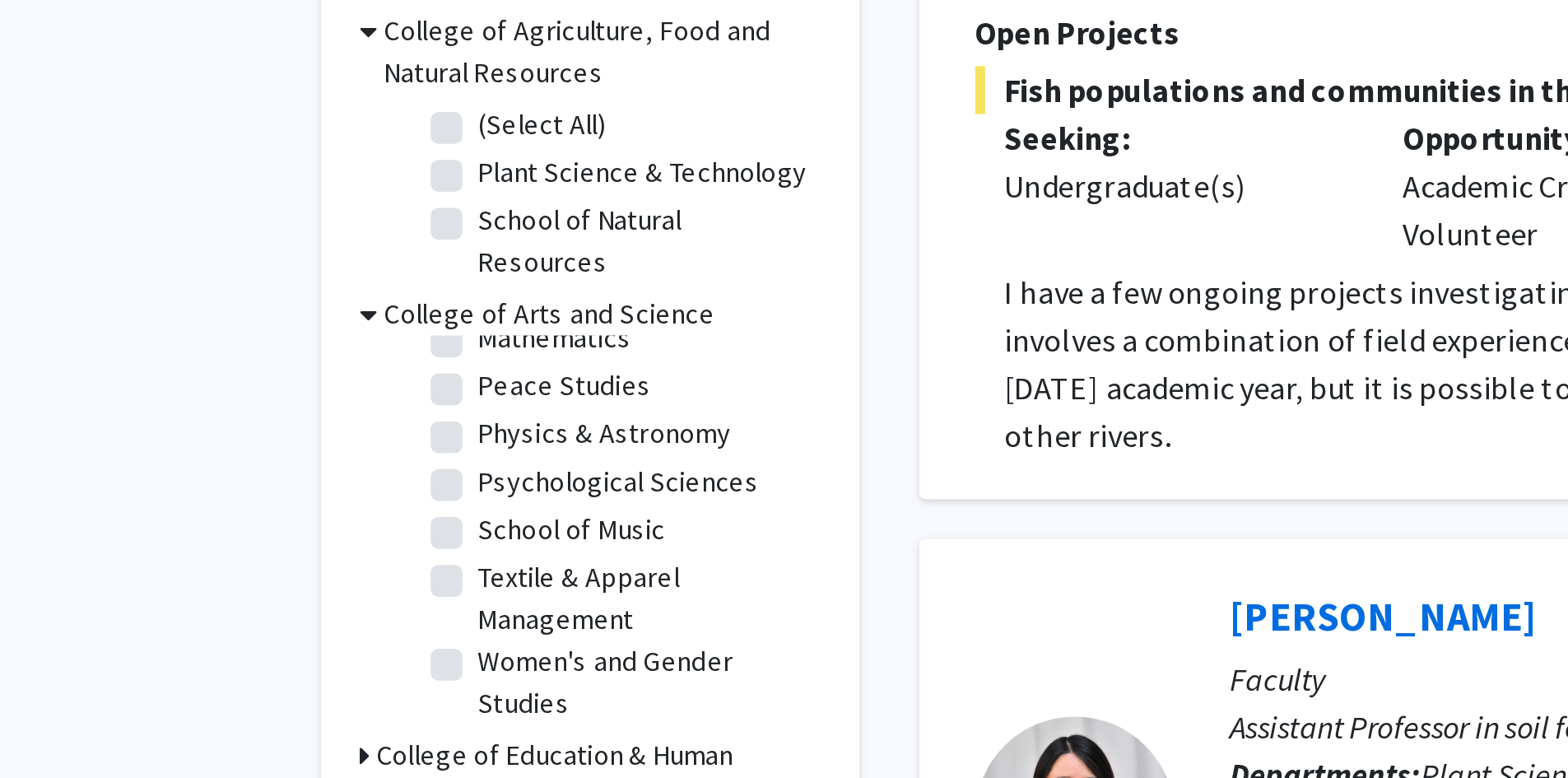
click at [392, 647] on label "Psychological Sciences" at bounding box center [425, 656] width 116 height 18
click at [379, 647] on input "Psychological Sciences" at bounding box center [373, 652] width 11 height 11
checkbox input "true"
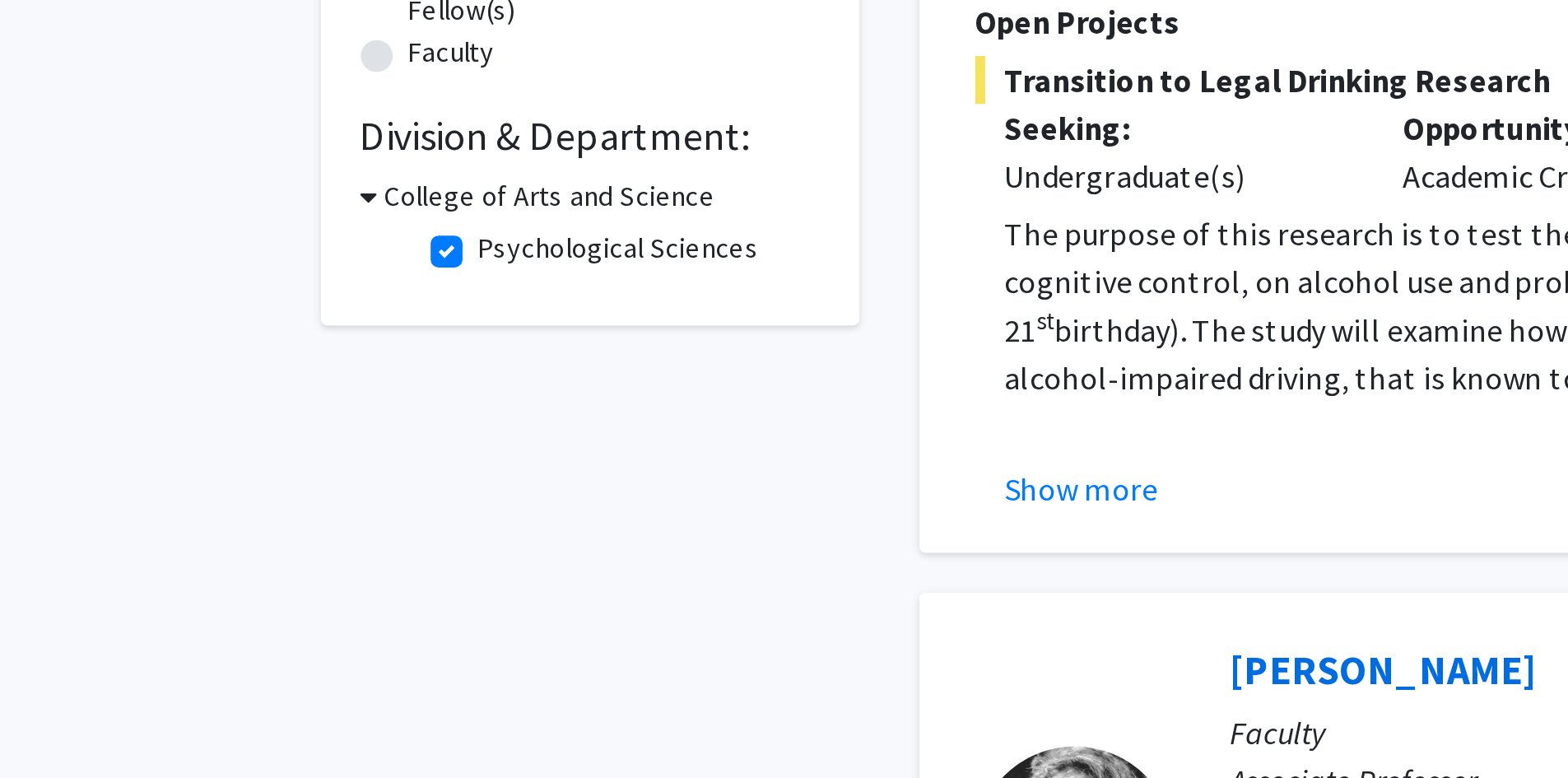
scroll to position [4, 0]
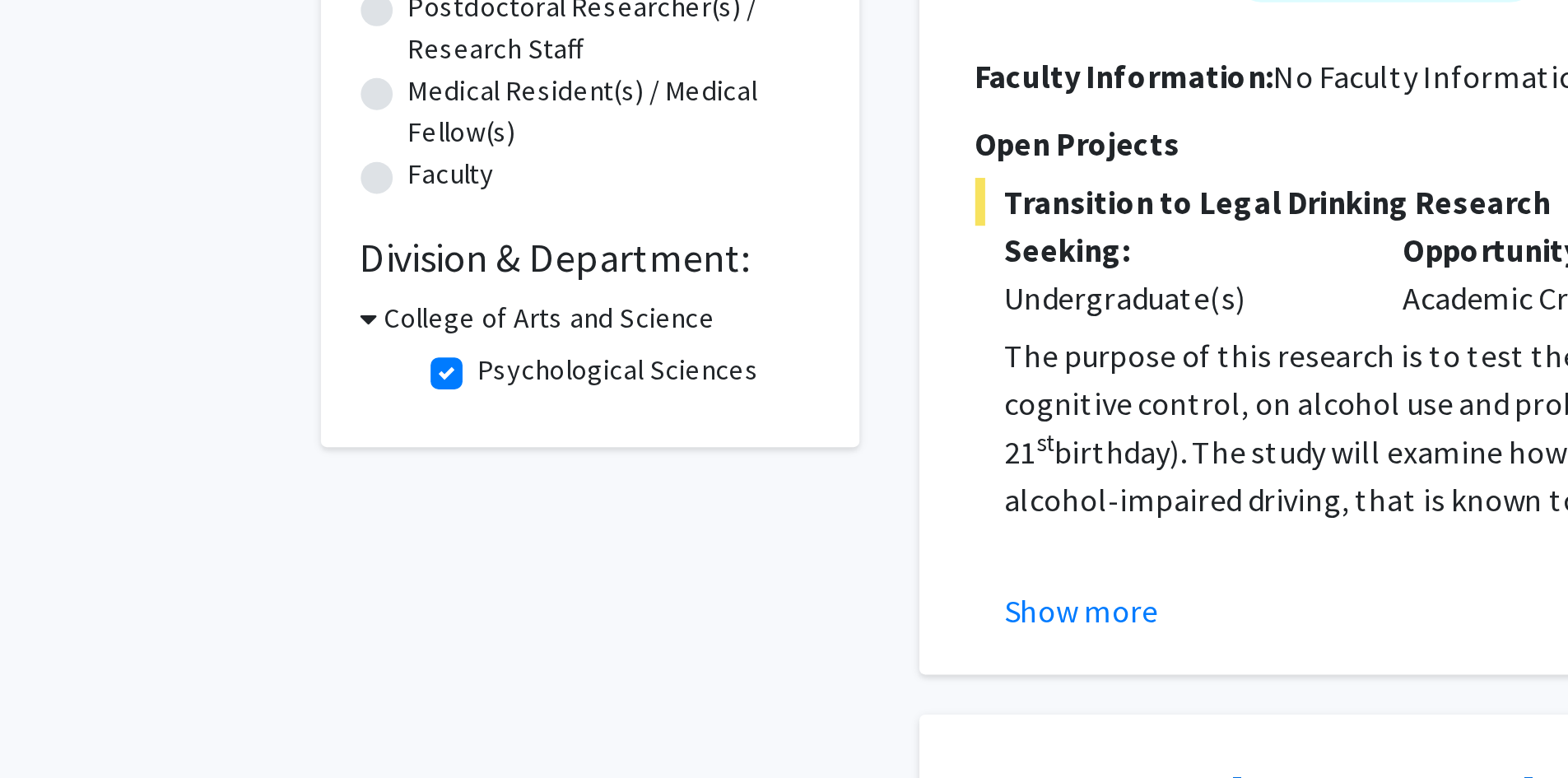
click at [368, 567] on label "Psychological Sciences" at bounding box center [425, 561] width 116 height 18
click at [368, 562] on input "Psychological Sciences" at bounding box center [373, 557] width 11 height 11
checkbox input "false"
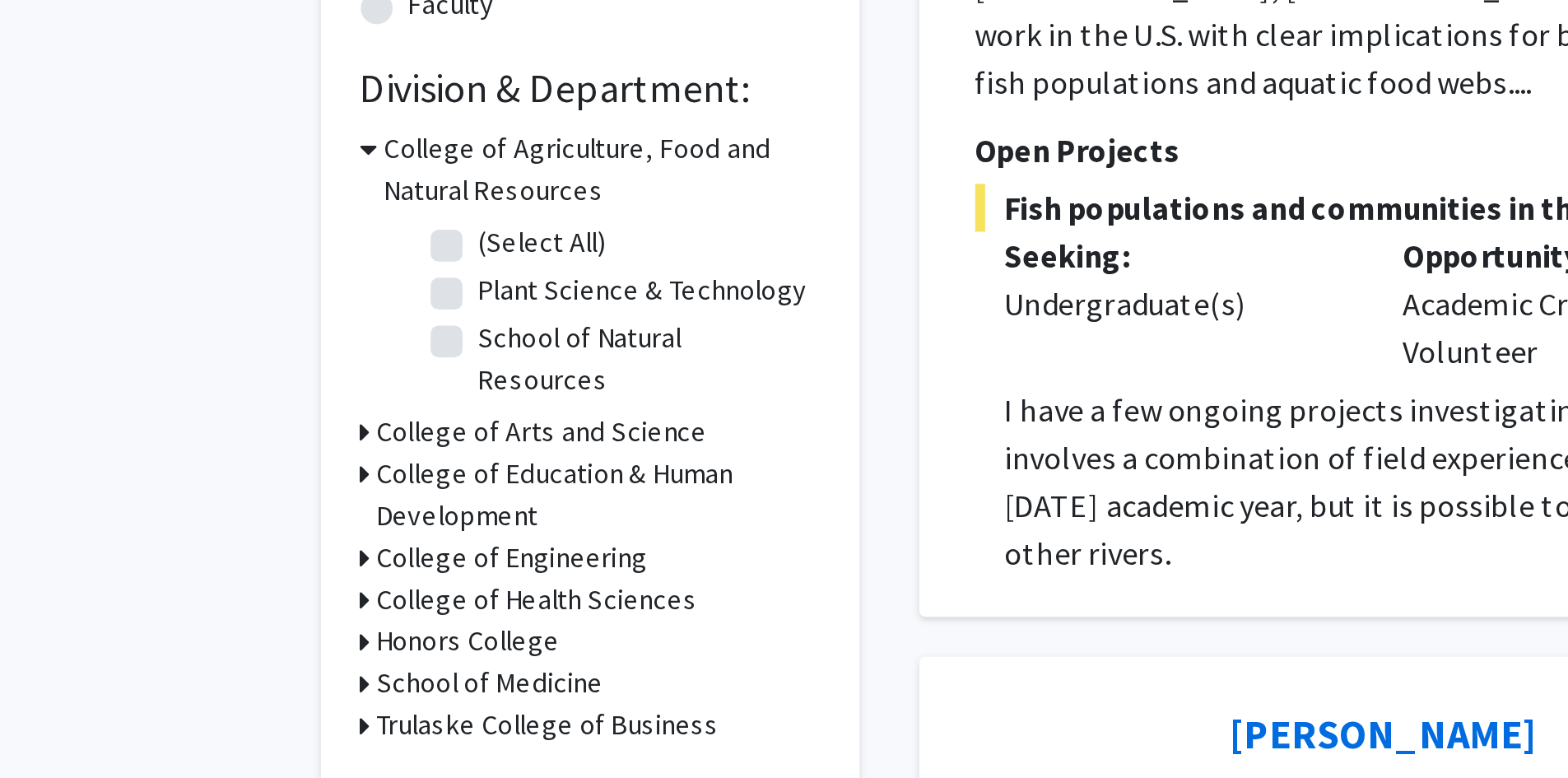
scroll to position [25, 0]
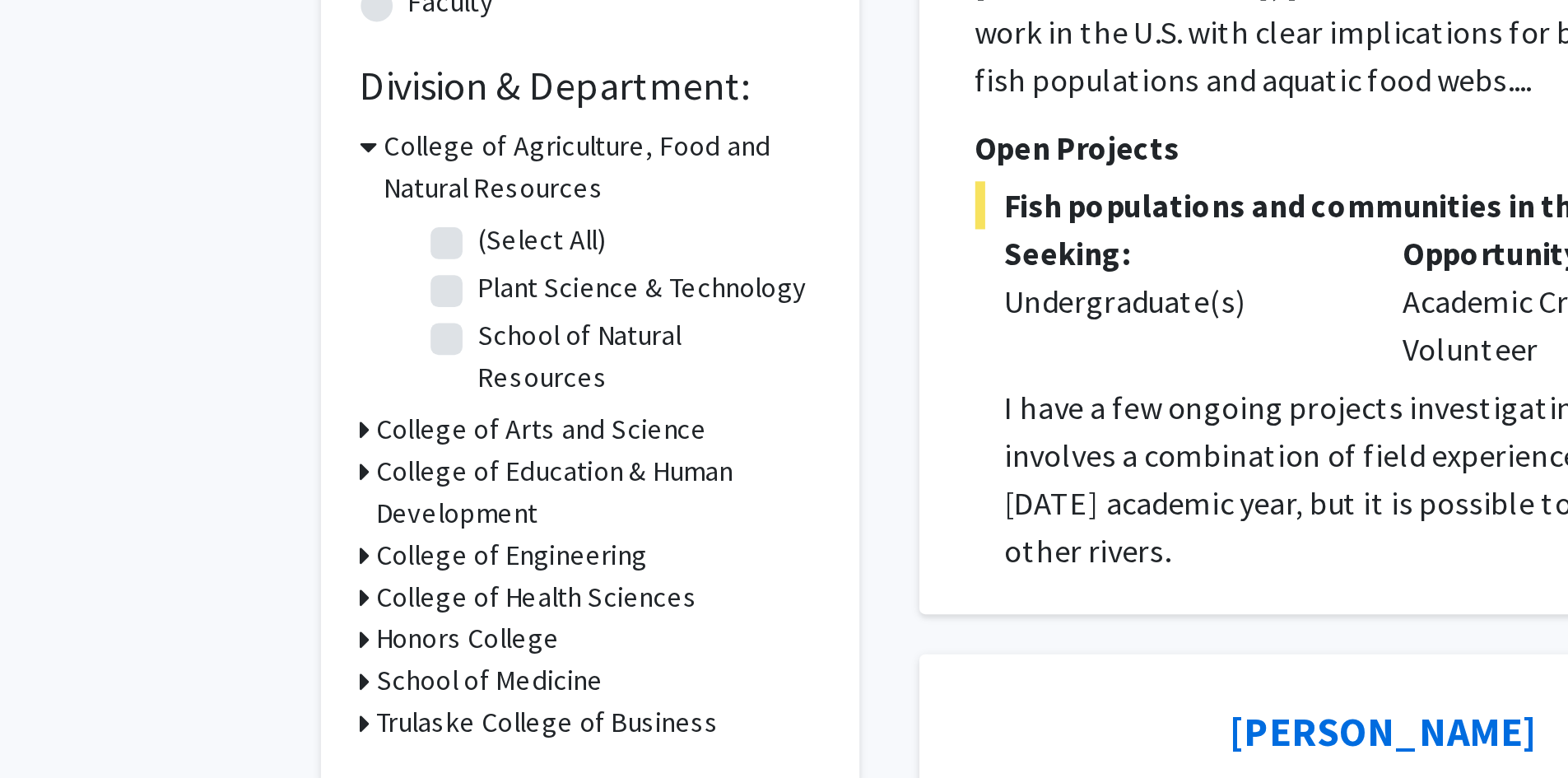
click at [327, 643] on h3 "College of Education & Human Development" at bounding box center [417, 660] width 183 height 34
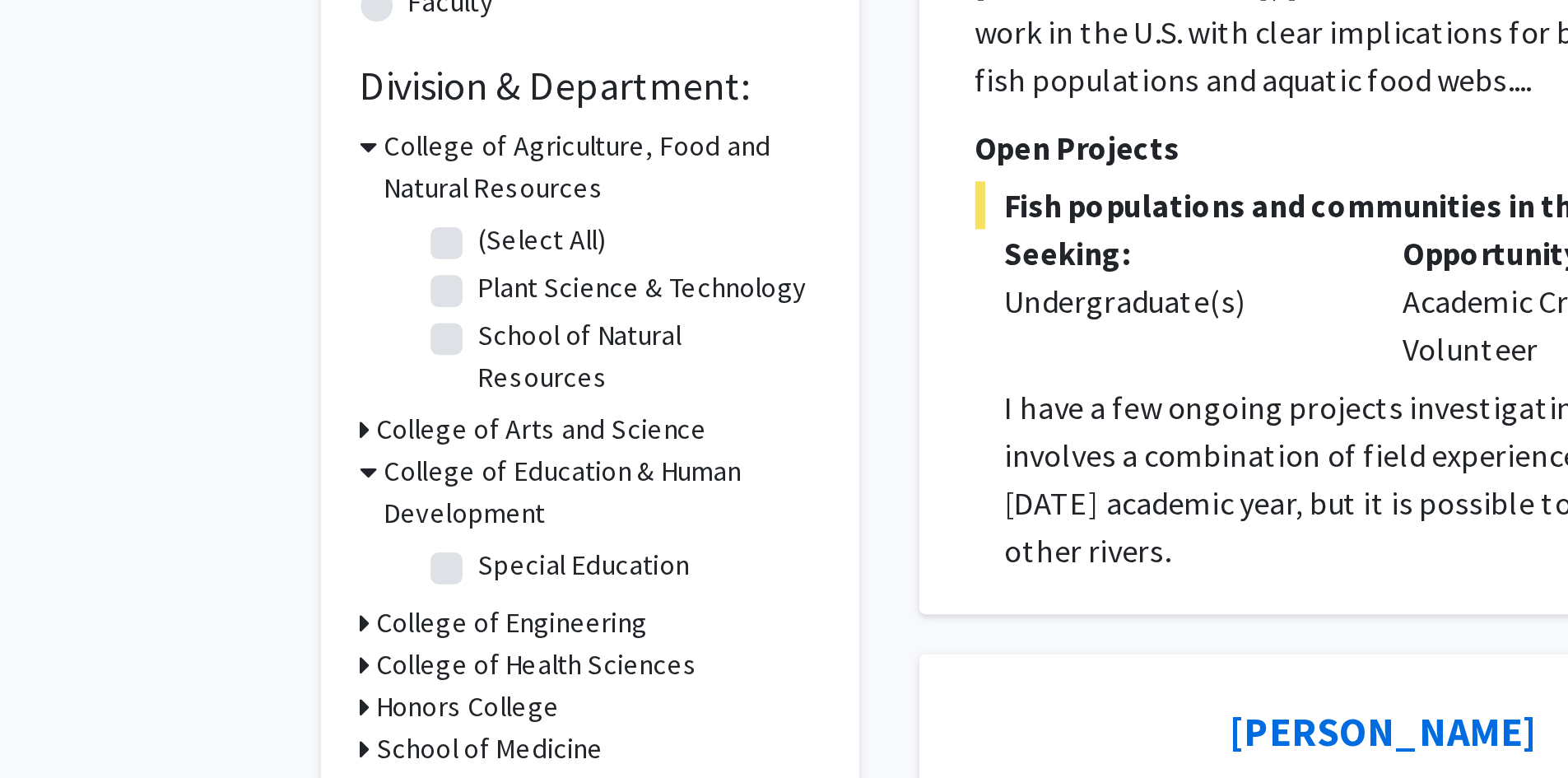
click at [329, 643] on h3 "College of Education & Human Development" at bounding box center [418, 660] width 180 height 34
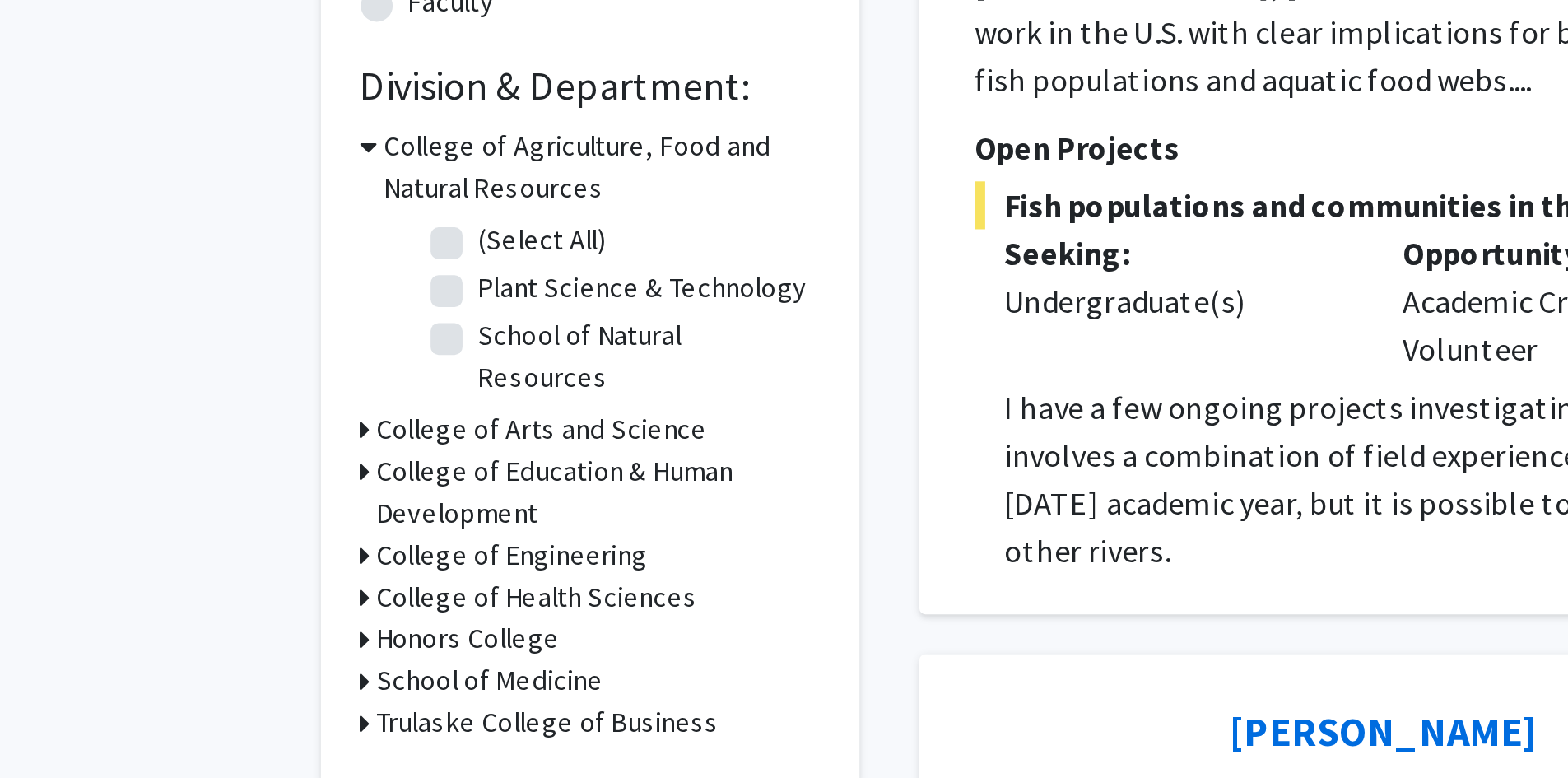
click at [322, 625] on icon at bounding box center [321, 634] width 4 height 18
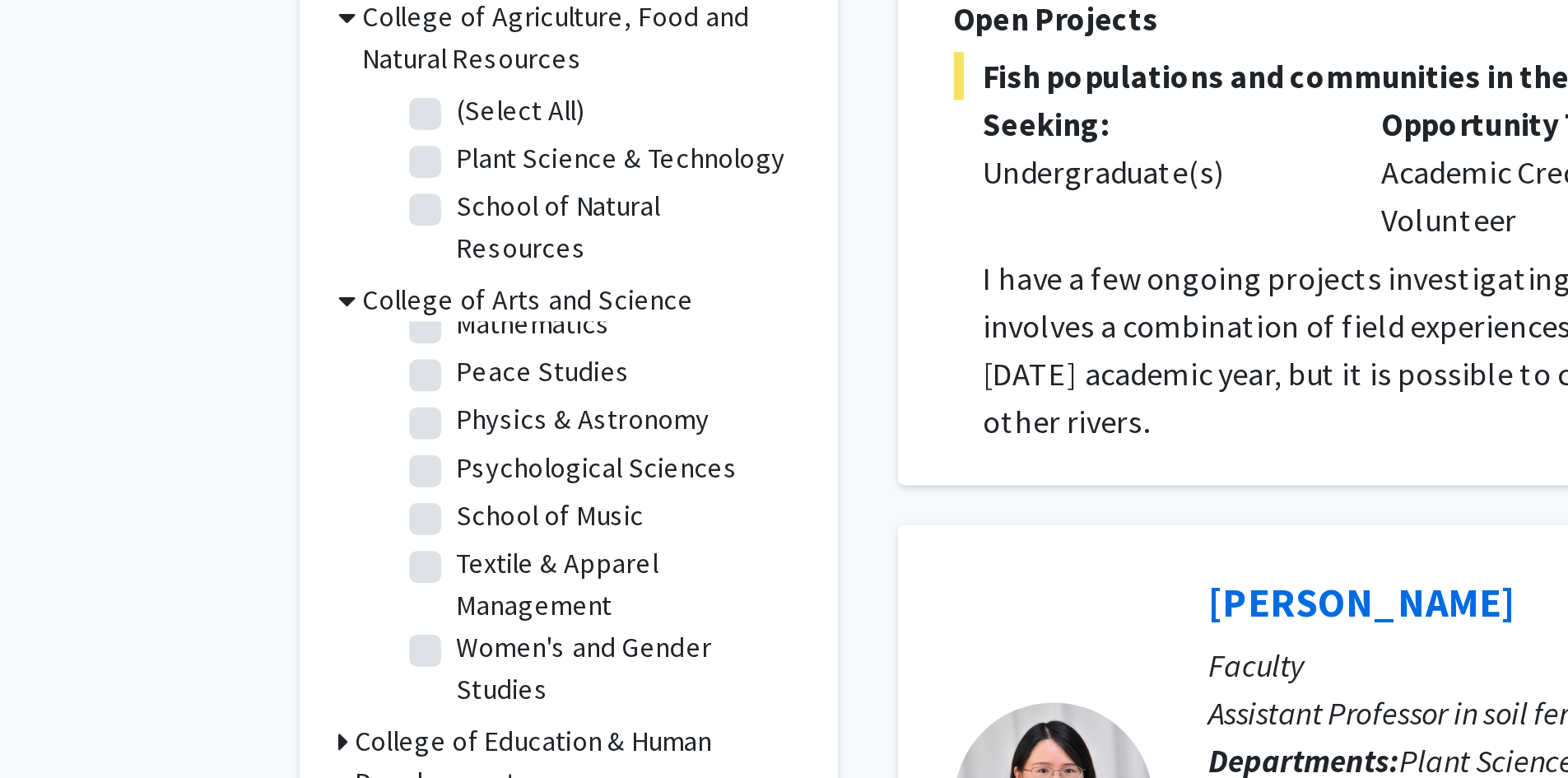
scroll to position [79, 0]
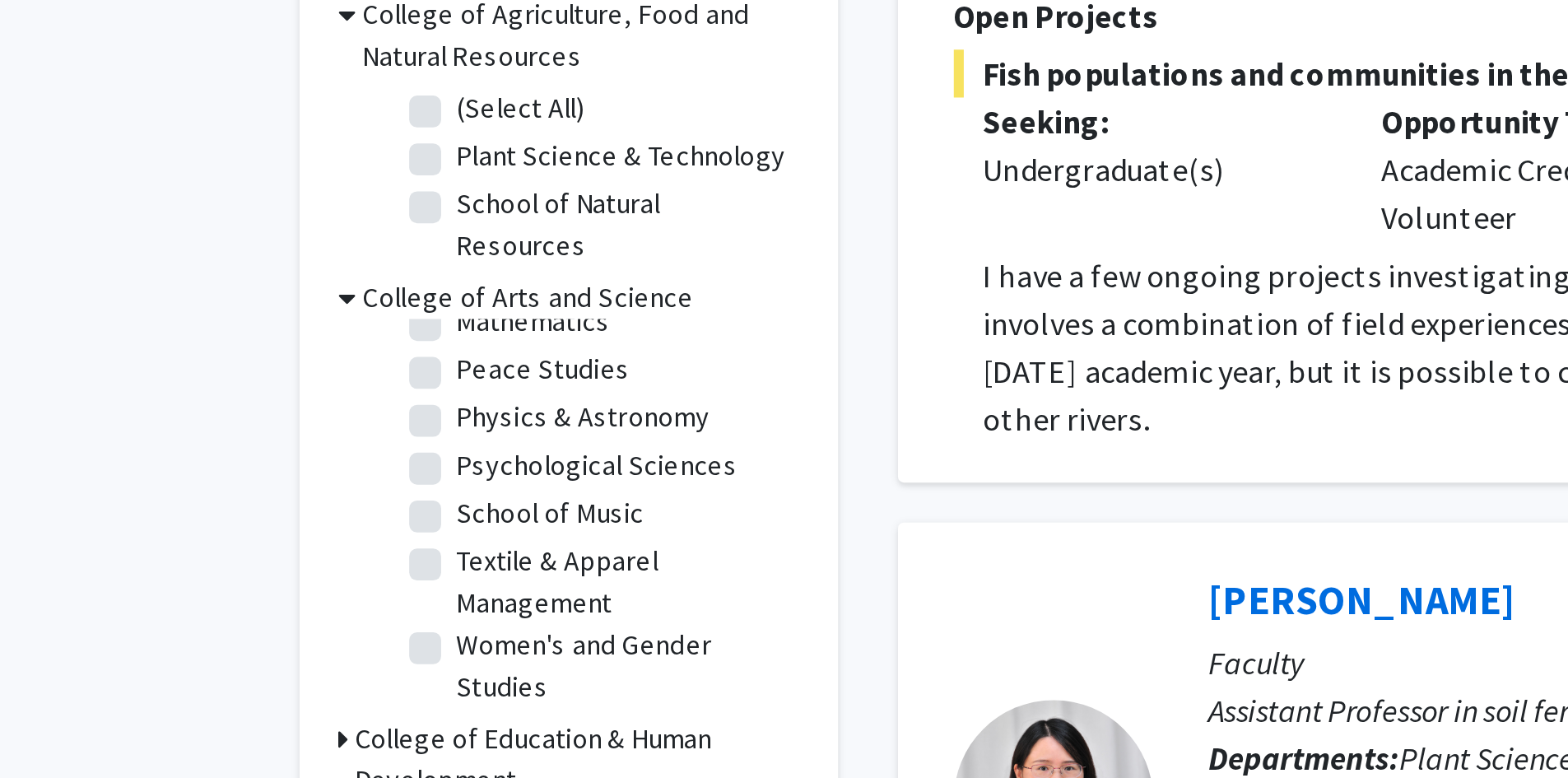
click at [368, 714] on label "Women's and Gender Studies" at bounding box center [436, 731] width 137 height 34
click at [368, 714] on input "Women's and Gender Studies" at bounding box center [373, 720] width 11 height 11
checkbox input "true"
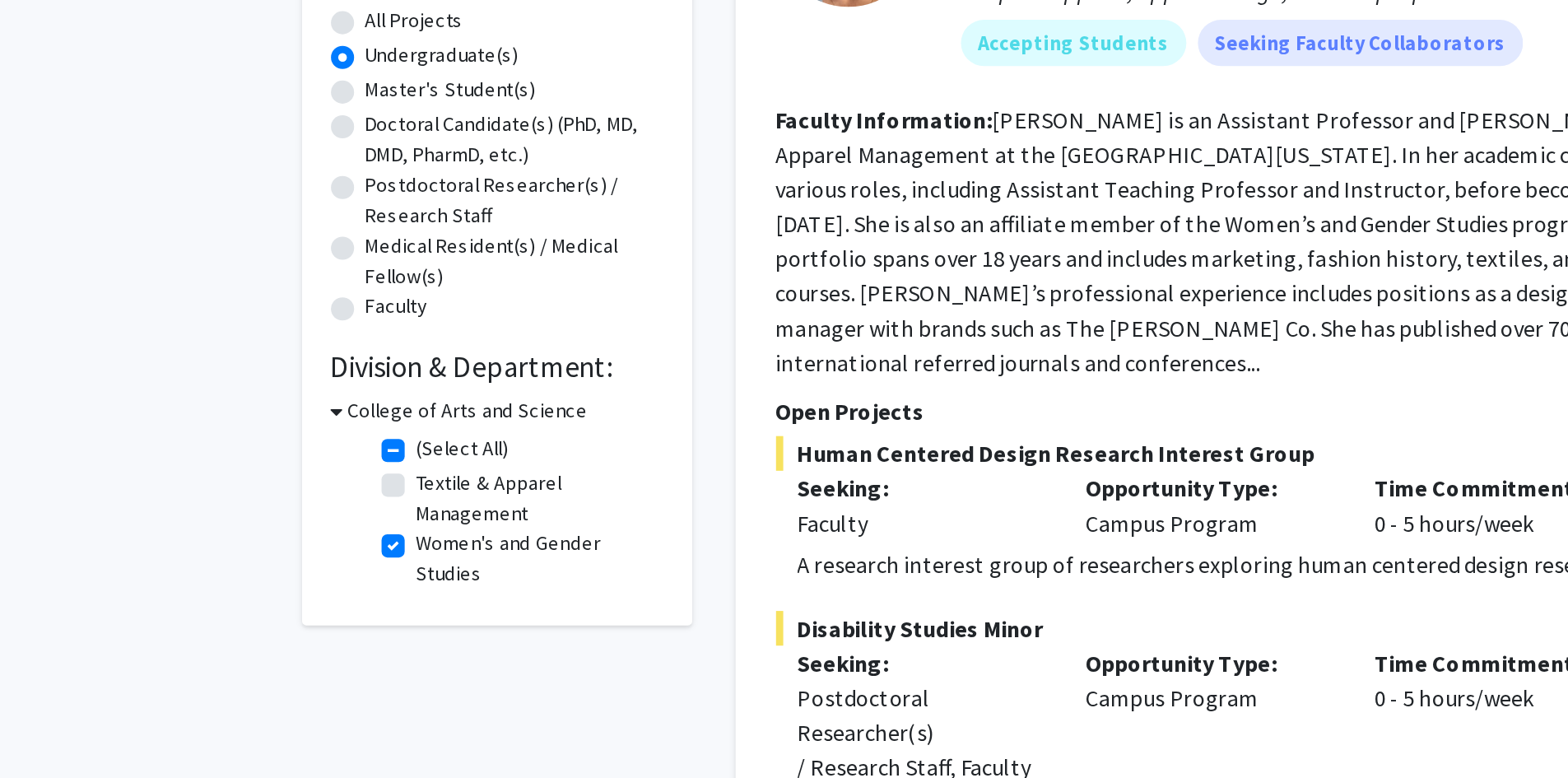
scroll to position [275, 0]
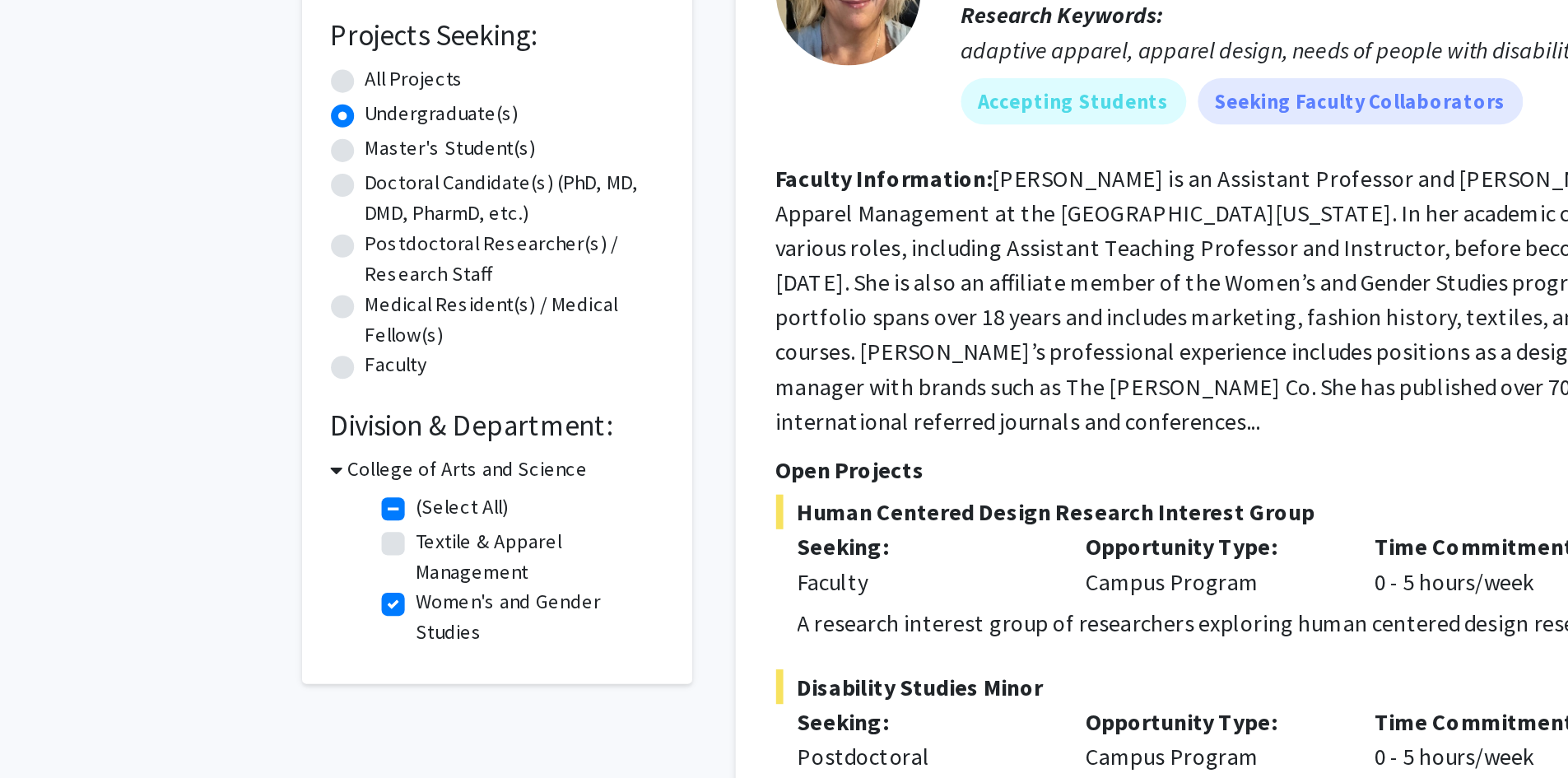
click at [359, 355] on fg-checkbox "Women's and Gender Studies Women's and Gender Studies" at bounding box center [426, 351] width 157 height 34
click at [368, 346] on label "Women's and Gender Studies" at bounding box center [436, 351] width 137 height 34
click at [368, 345] on input "Women's and Gender Studies" at bounding box center [373, 339] width 11 height 11
checkbox input "false"
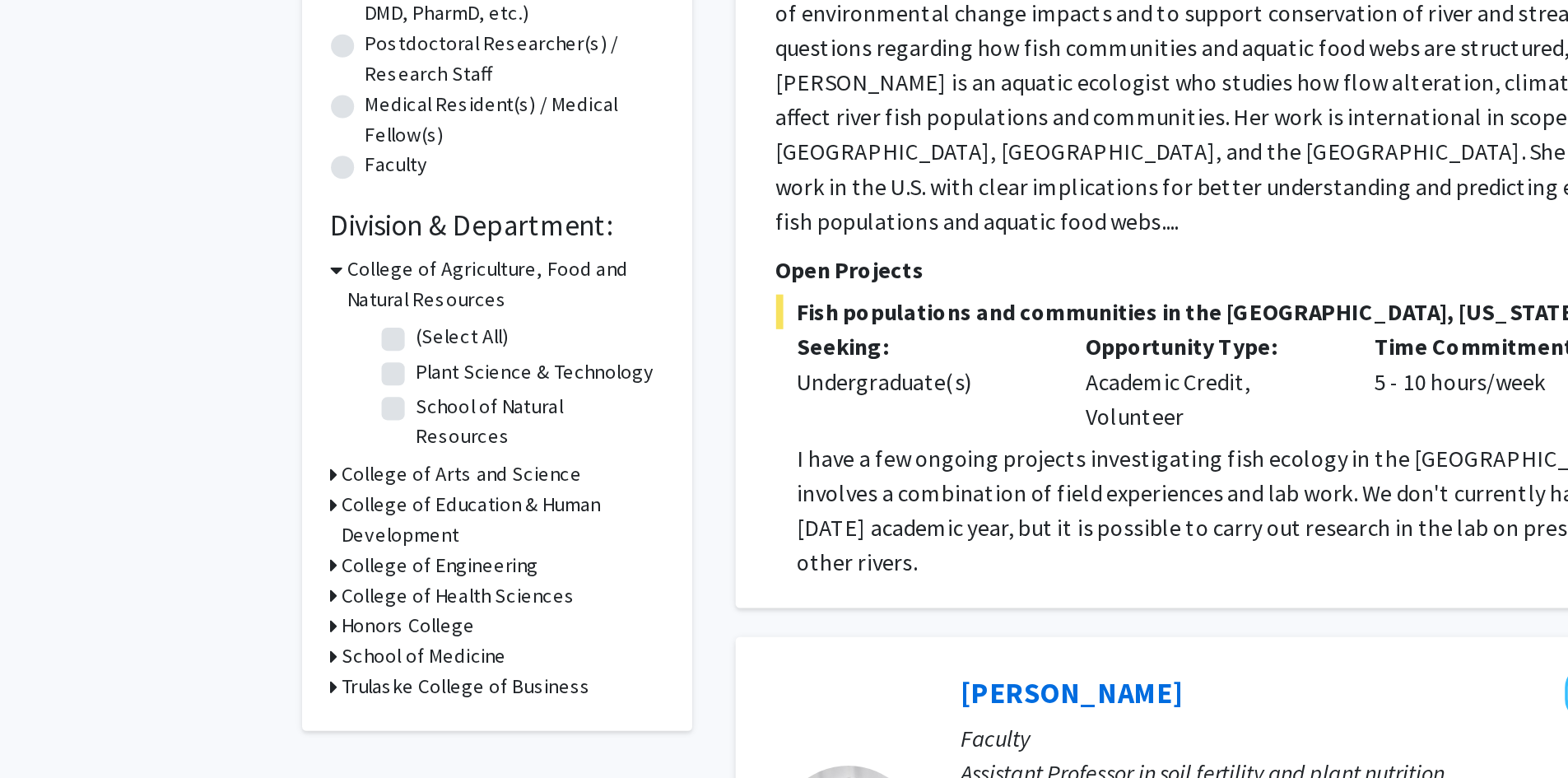
scroll to position [55, 0]
click at [356, 664] on h3 "College of Health Sciences" at bounding box center [393, 673] width 133 height 18
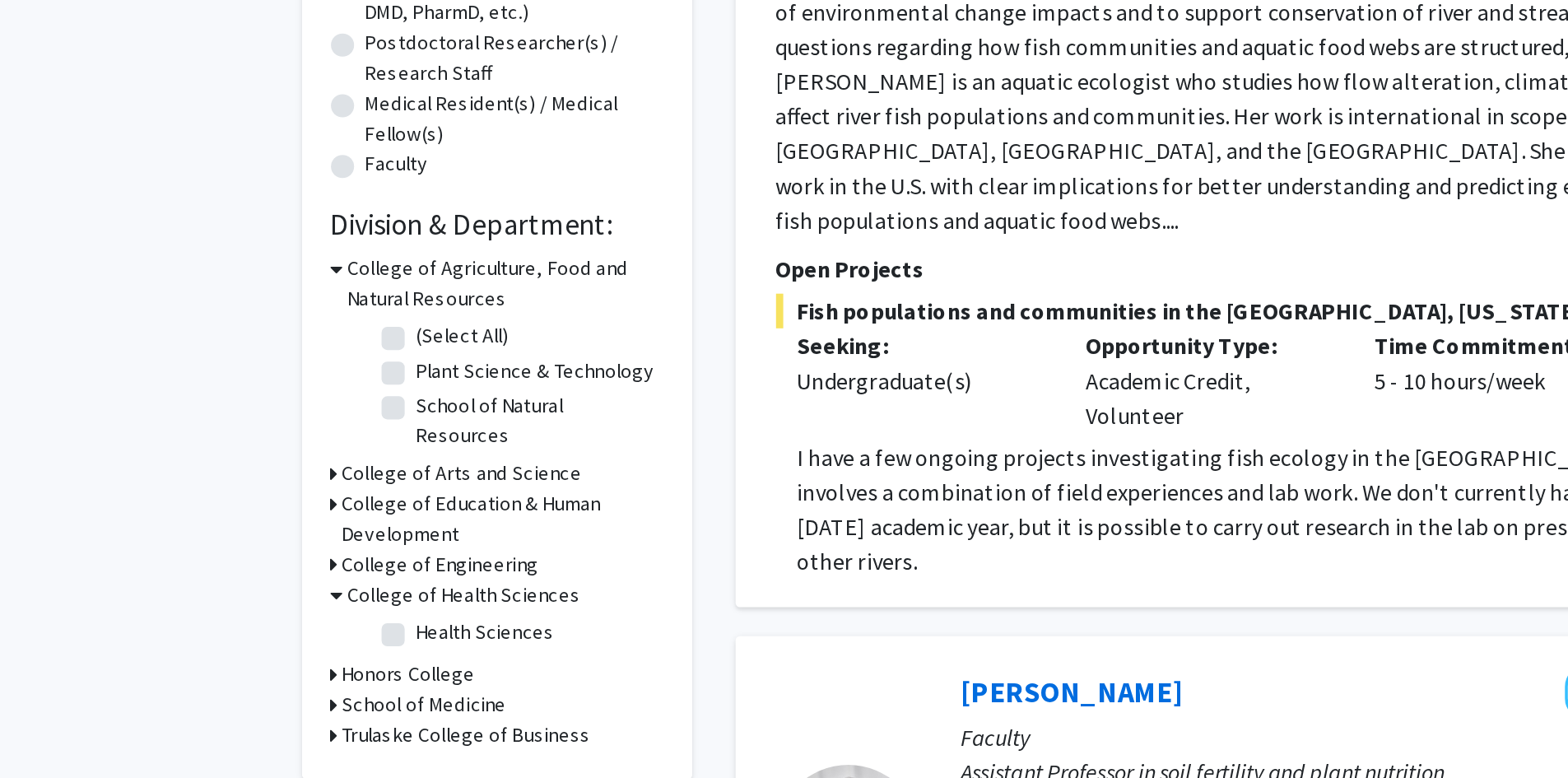
scroll to position [65, 0]
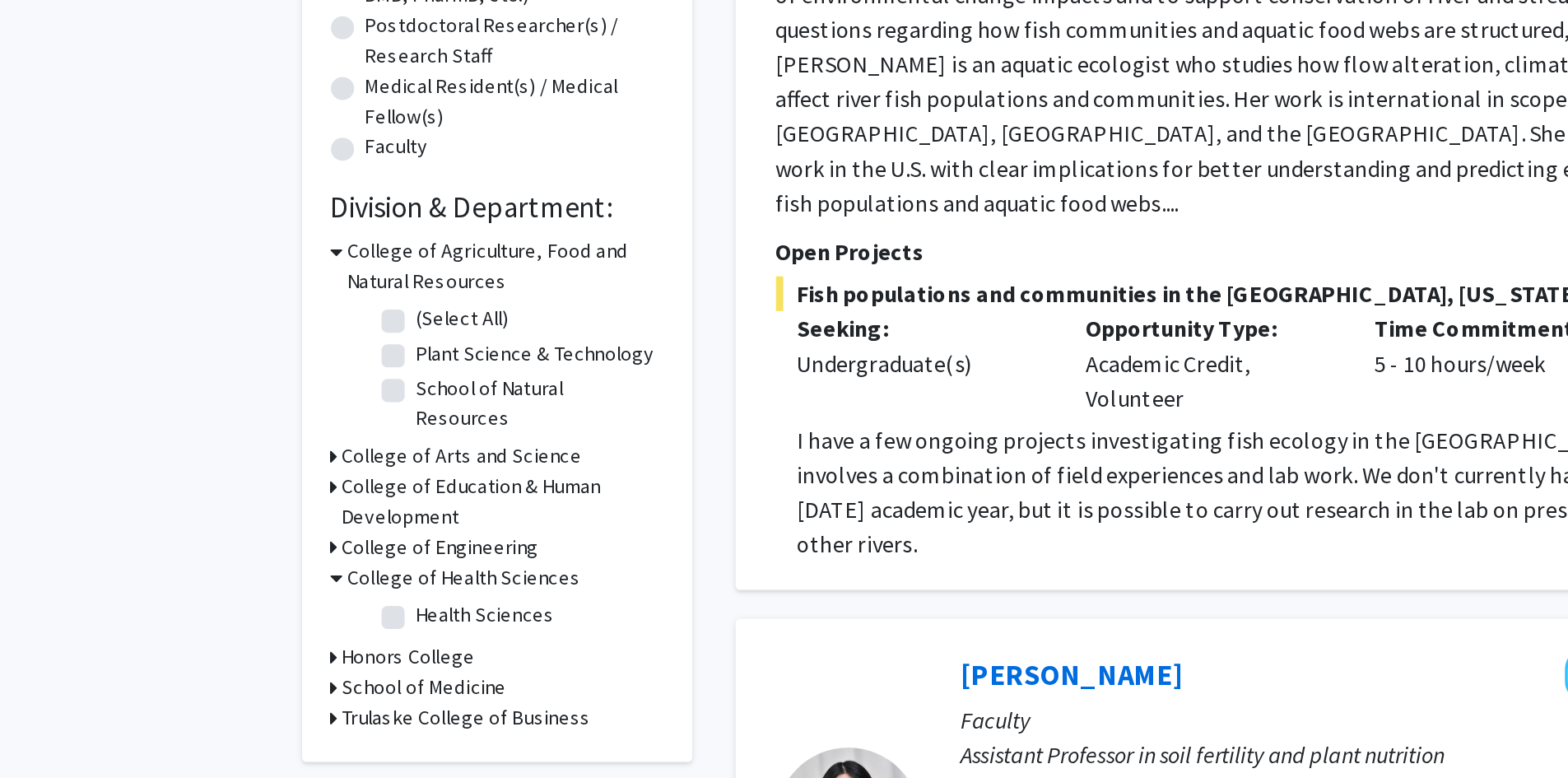
click at [368, 675] on label "Health Sciences" at bounding box center [407, 684] width 79 height 18
click at [368, 675] on input "Health Sciences" at bounding box center [373, 681] width 11 height 11
checkbox input "true"
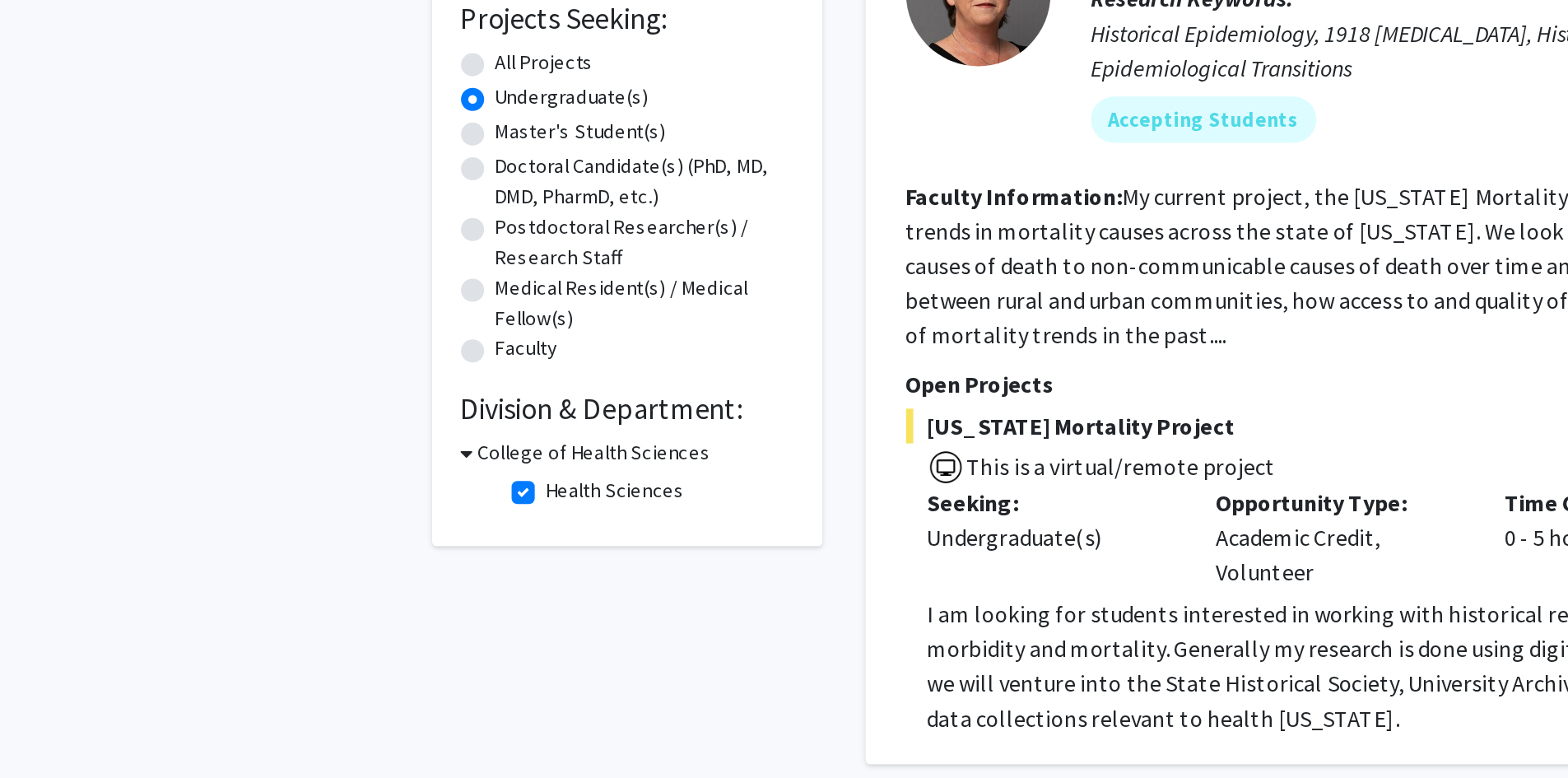
click at [368, 561] on label "Health Sciences" at bounding box center [407, 563] width 79 height 18
click at [368, 561] on input "Health Sciences" at bounding box center [373, 560] width 11 height 11
checkbox input "false"
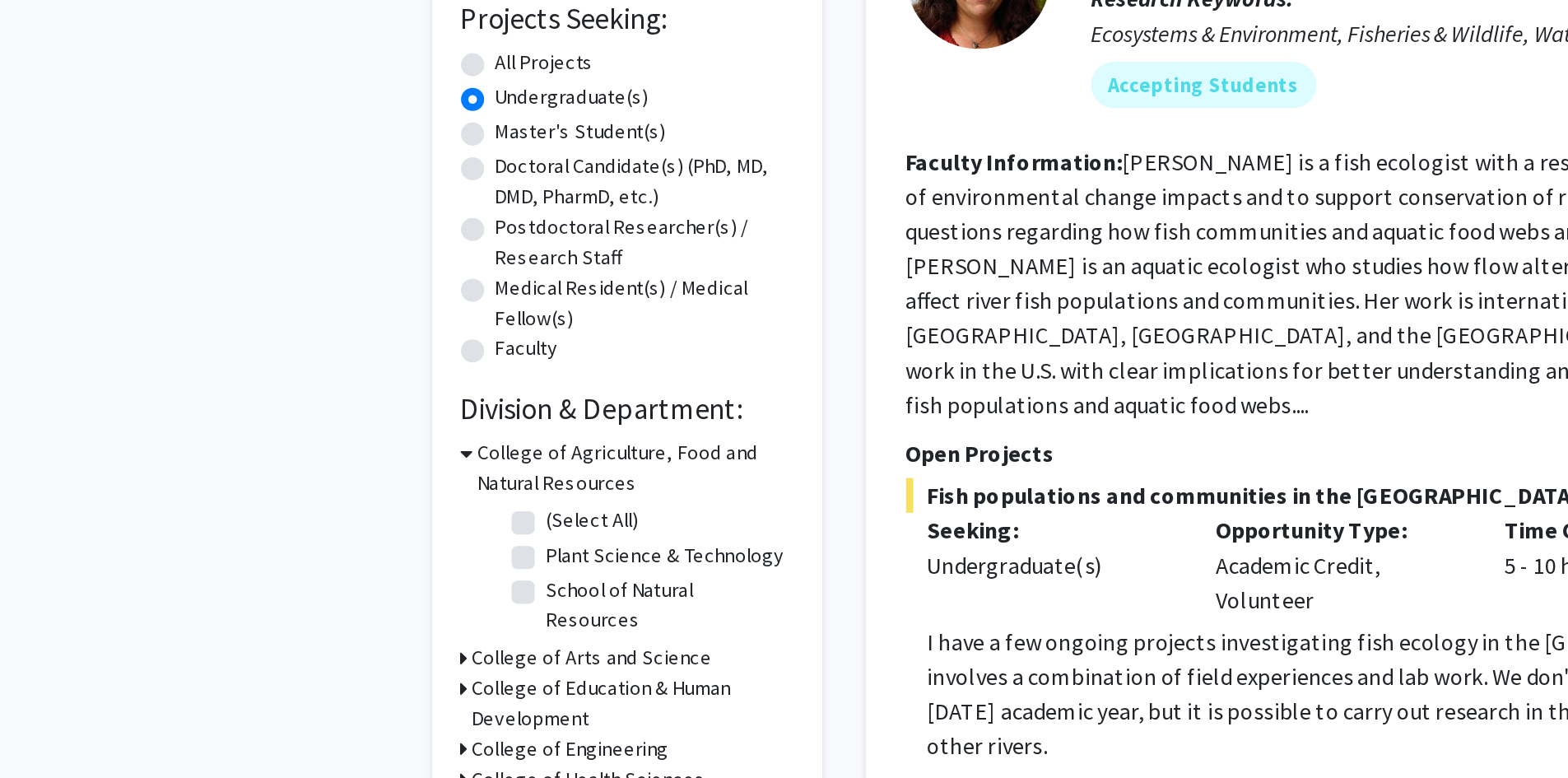
scroll to position [154, 0]
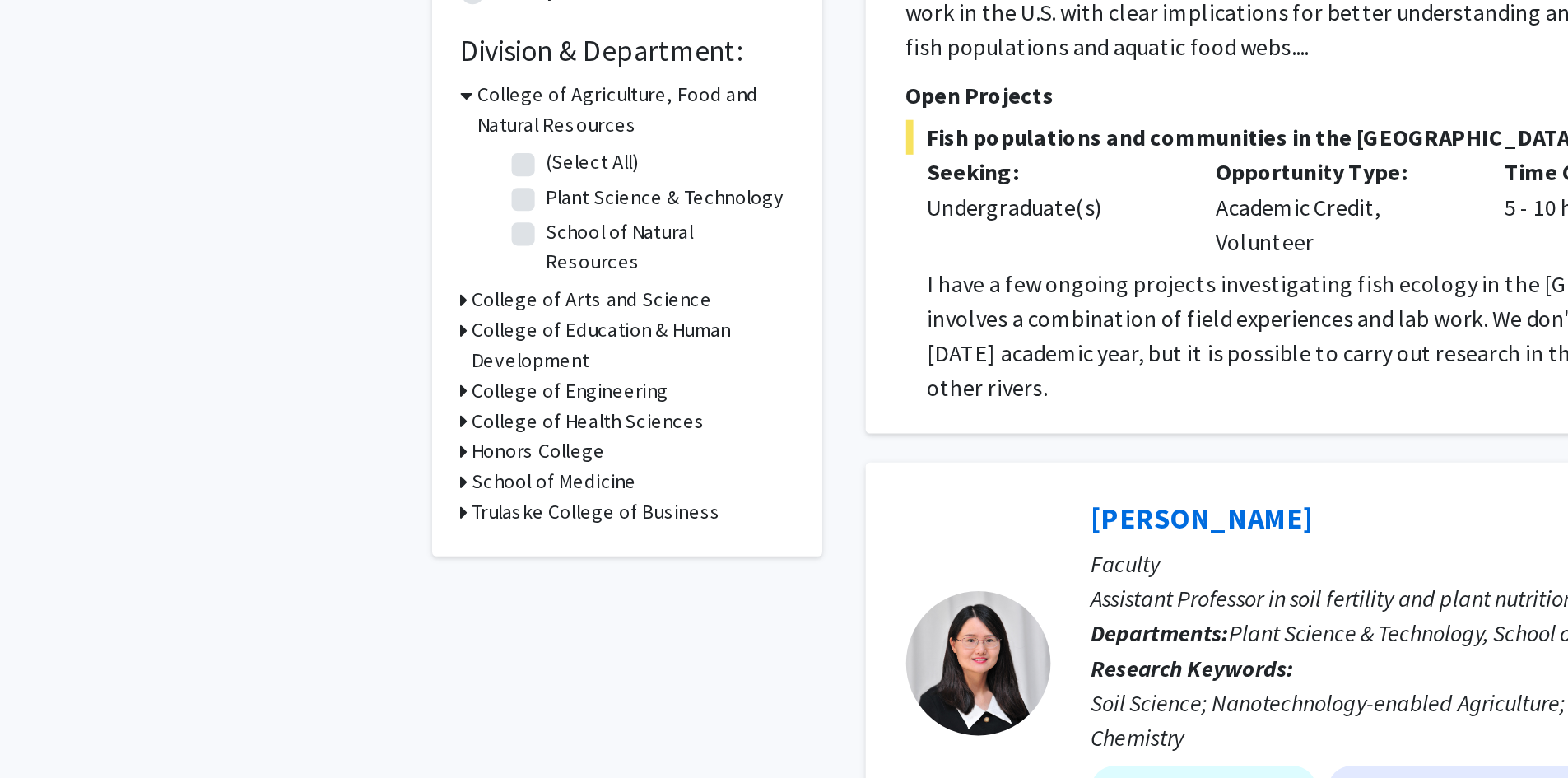
click at [322, 600] on div "School of Medicine" at bounding box center [414, 609] width 189 height 18
click at [317, 595] on div "Refine By Collaboration Status: Collaboration Status All Faculty/Staff Collabor…" at bounding box center [414, 293] width 222 height 717
click at [332, 600] on h3 "School of Medicine" at bounding box center [373, 609] width 94 height 18
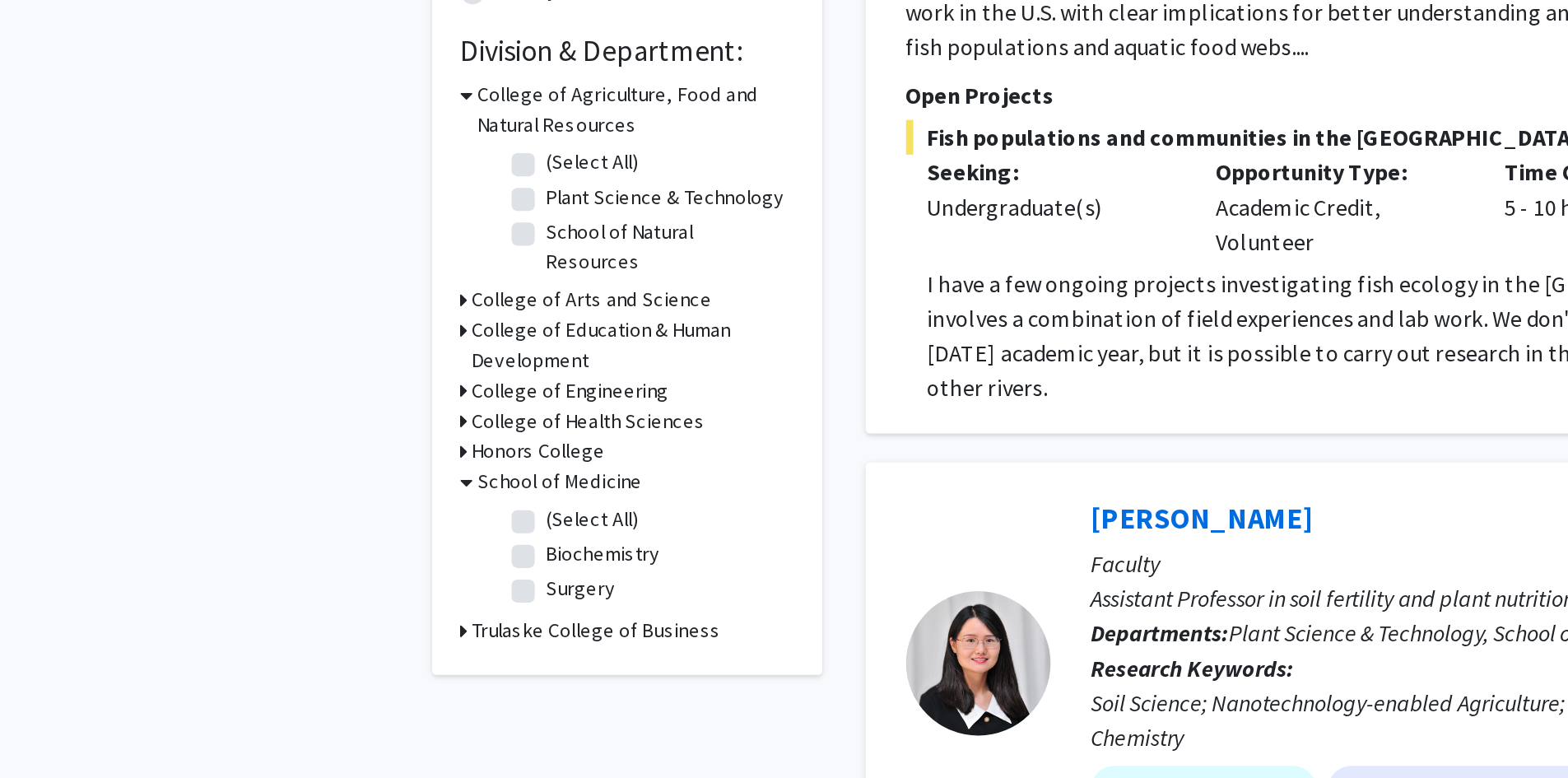
click at [379, 622] on label "(Select All)" at bounding box center [394, 630] width 53 height 18
click at [379, 622] on input "(Select All)" at bounding box center [373, 627] width 11 height 11
checkbox input "true"
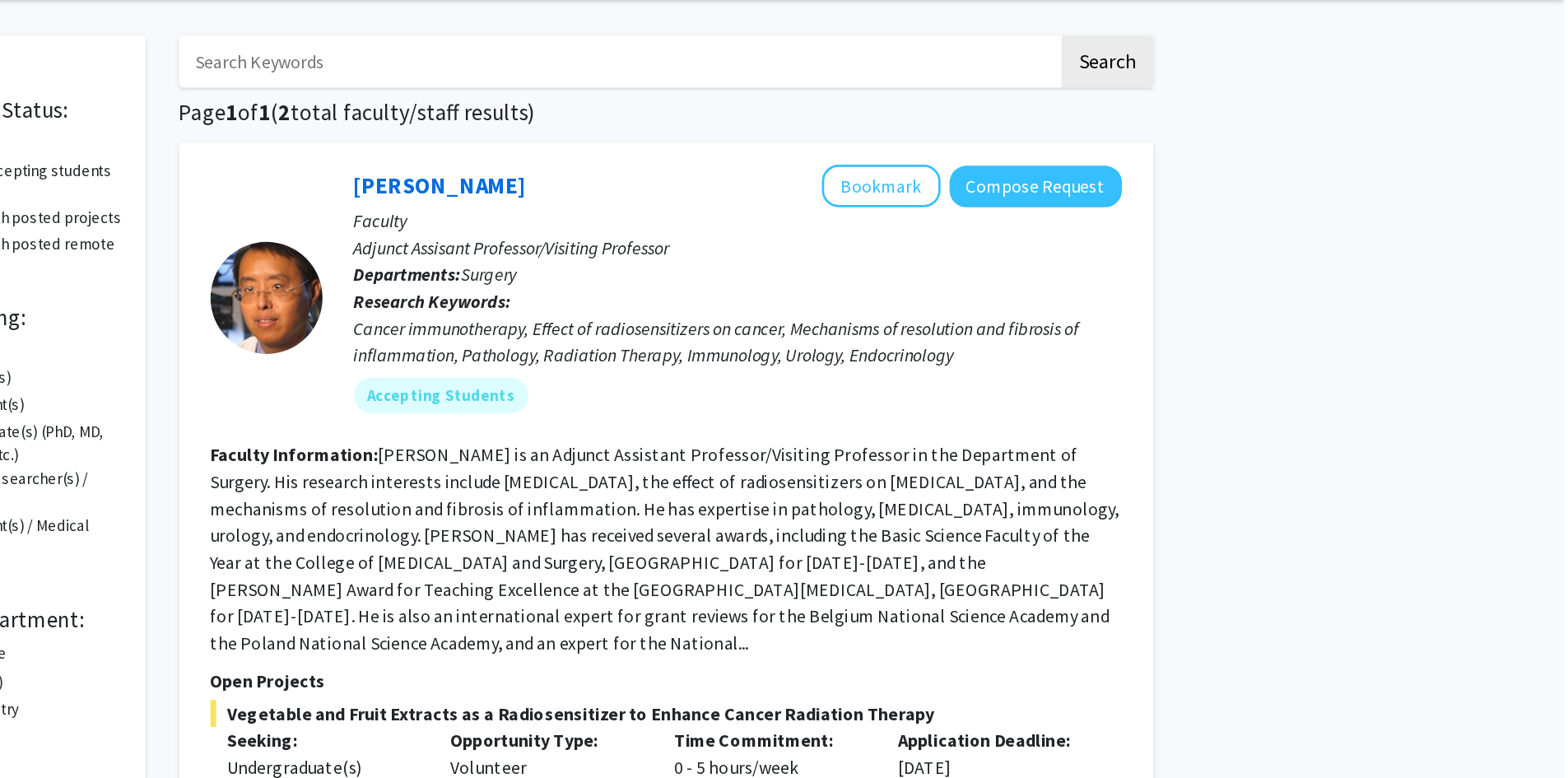
scroll to position [62, 0]
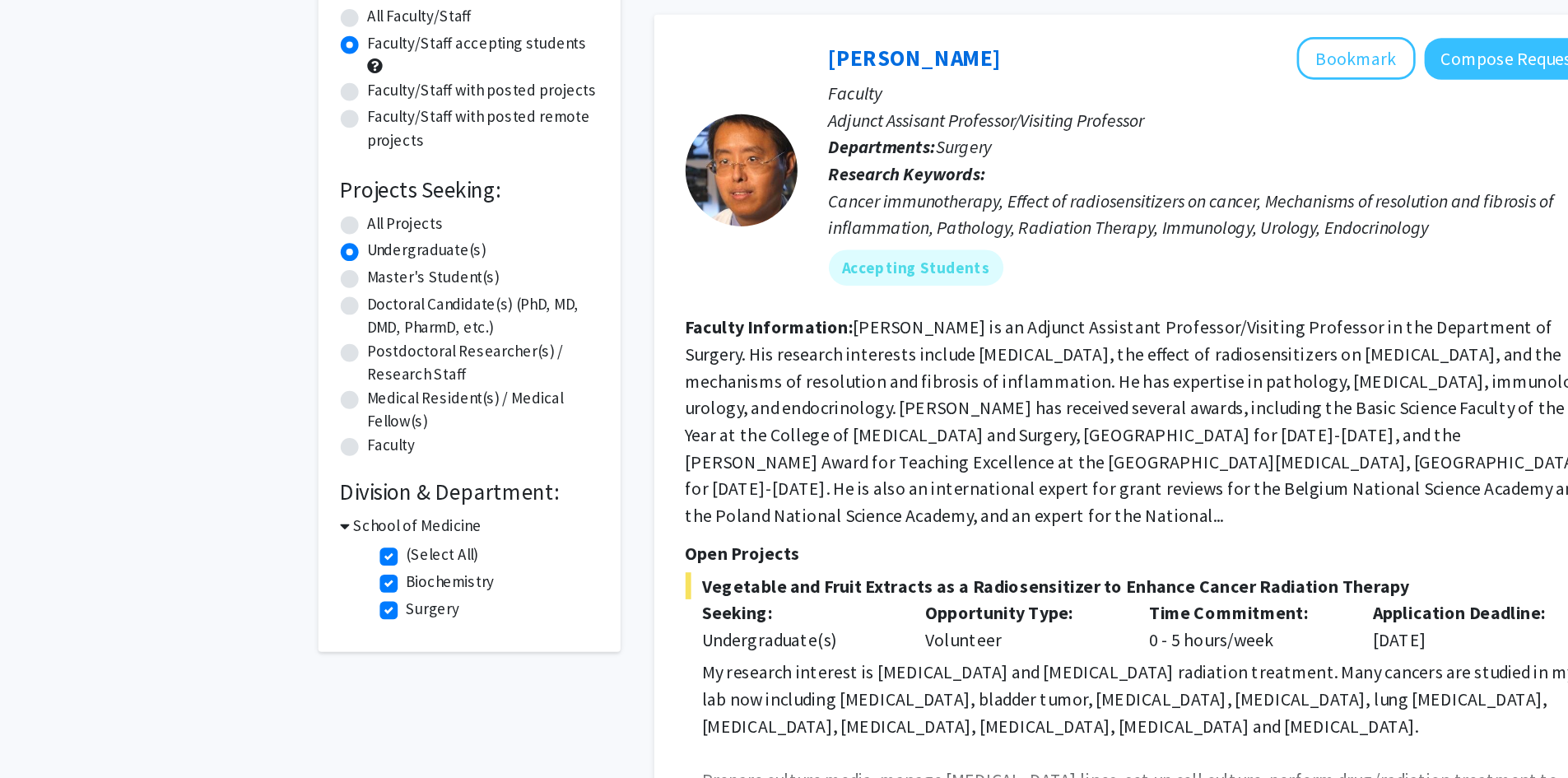
click at [368, 539] on label "Surgery" at bounding box center [387, 541] width 40 height 18
click at [368, 539] on input "Surgery" at bounding box center [373, 538] width 11 height 11
checkbox input "false"
checkbox input "true"
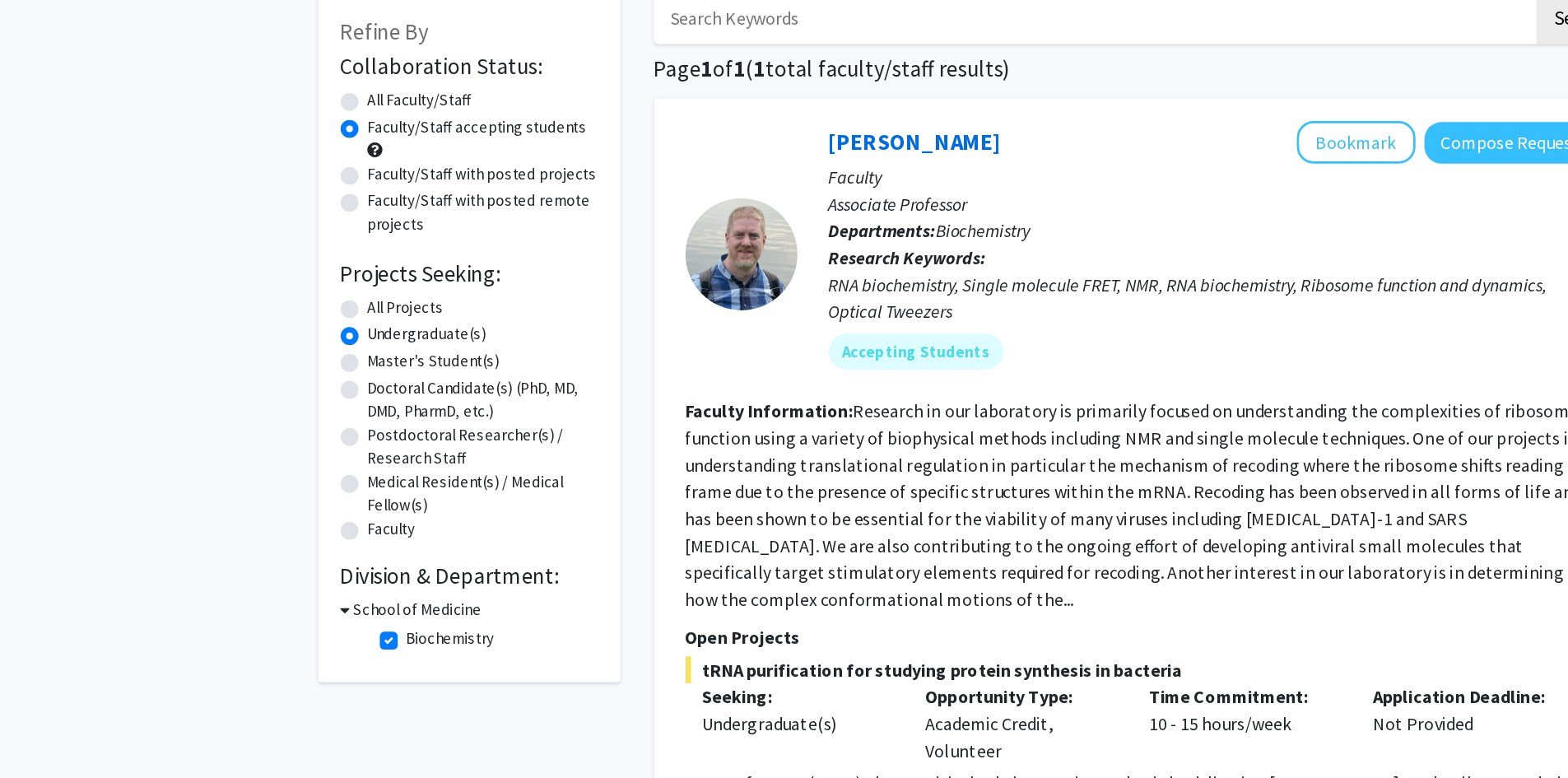
click at [368, 566] on label "Biochemistry" at bounding box center [401, 563] width 65 height 18
click at [368, 566] on input "Biochemistry" at bounding box center [373, 560] width 11 height 11
checkbox input "false"
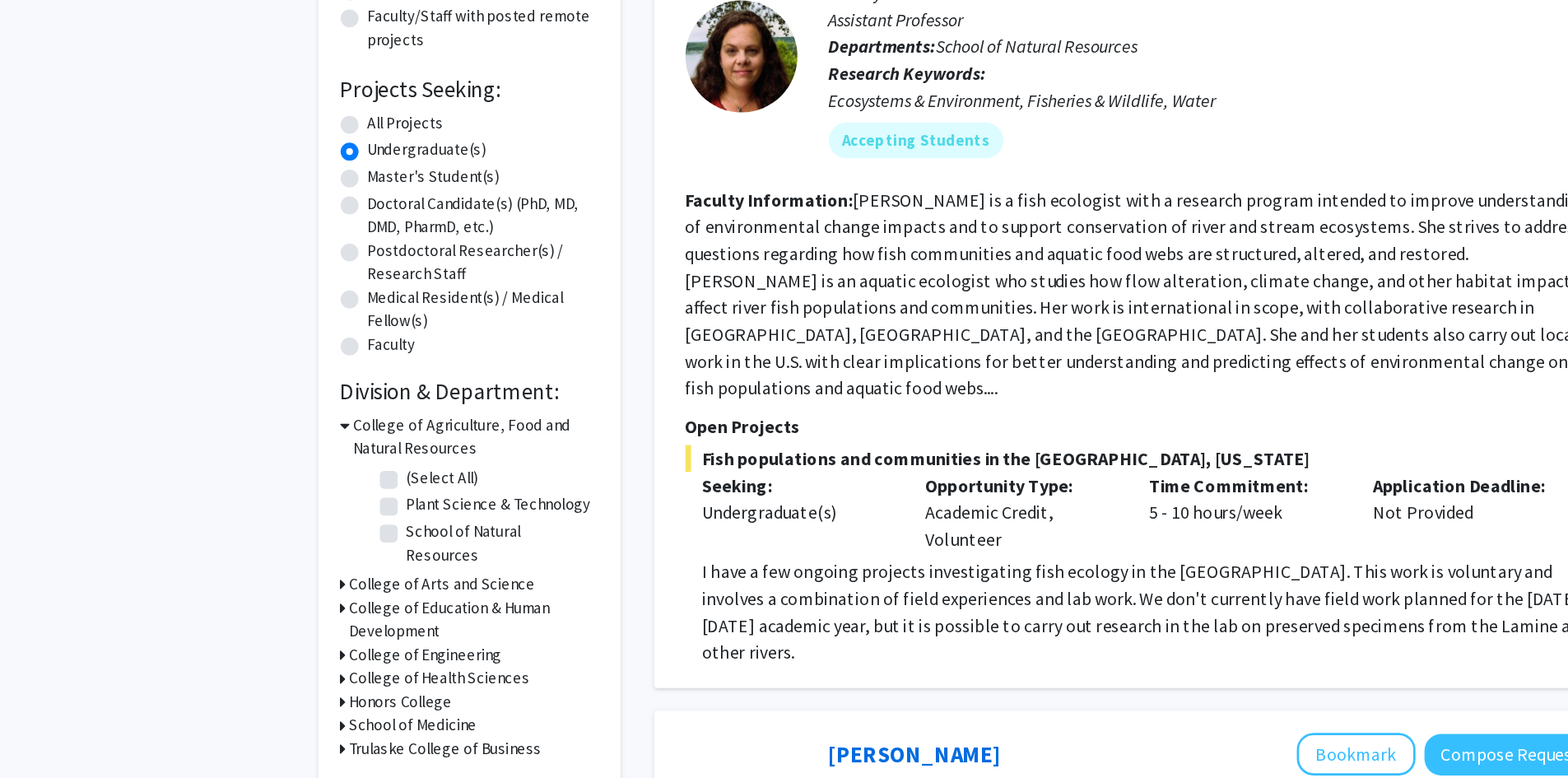
scroll to position [28, 0]
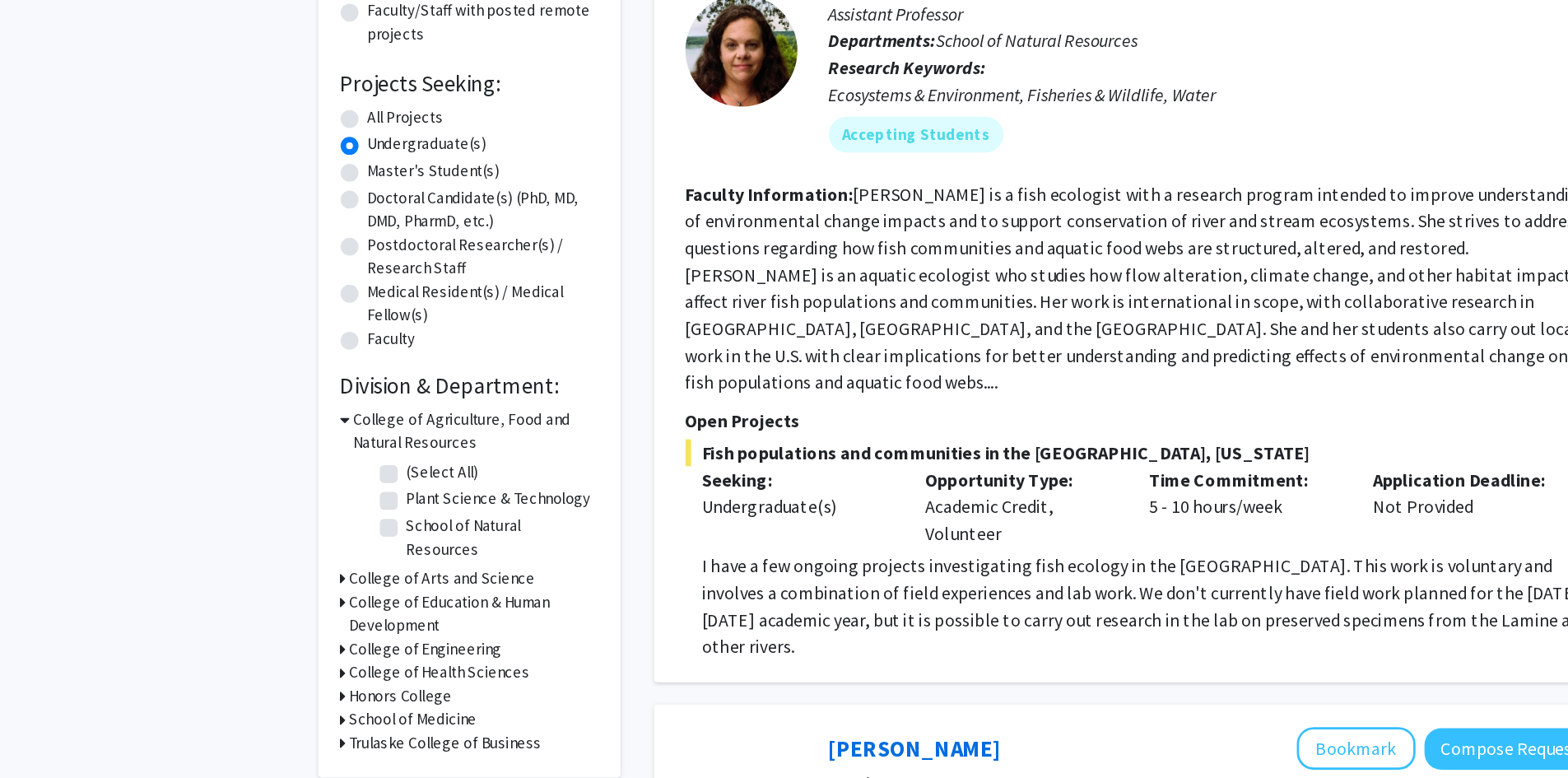
click at [329, 708] on h3 "Honors College" at bounding box center [364, 717] width 76 height 18
click at [329, 708] on h3 "Honors College" at bounding box center [367, 717] width 76 height 18
click at [343, 518] on h3 "College of Agriculture, Food and Natural Resources" at bounding box center [418, 522] width 180 height 34
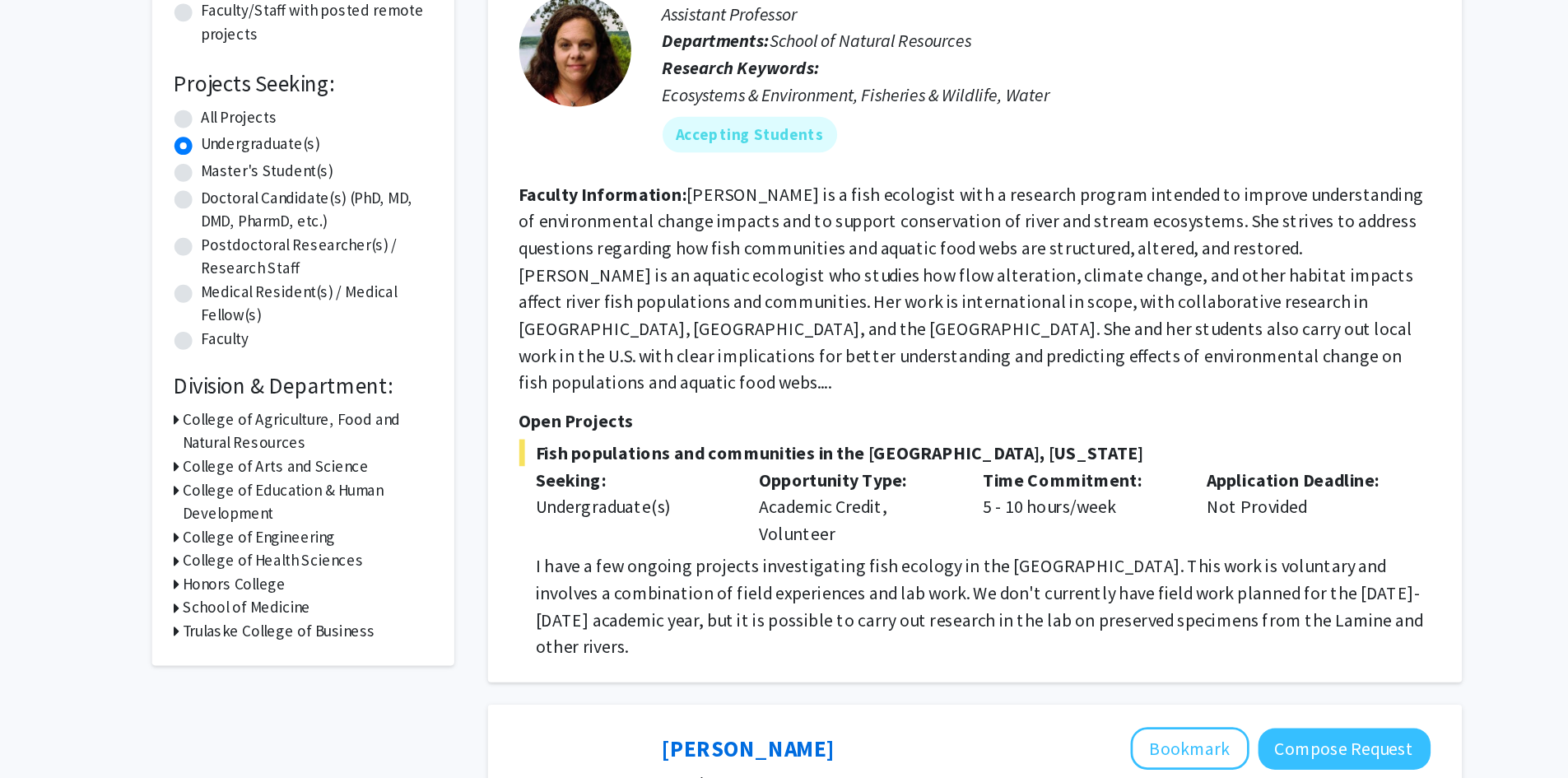
scroll to position [0, 0]
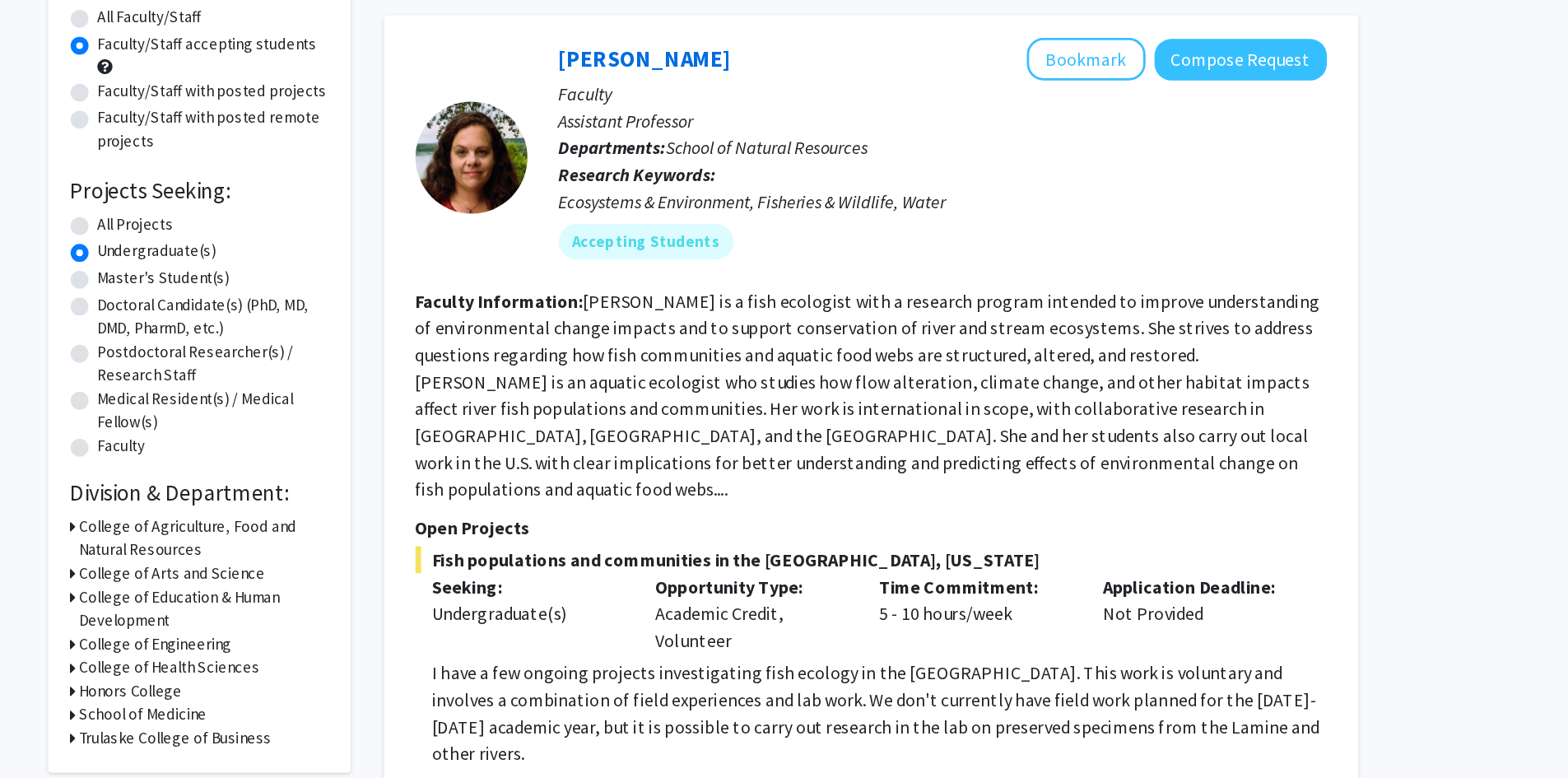
click at [965, 491] on fg-read-more "[PERSON_NAME] is a fish ecologist with a research program intended to improve u…" at bounding box center [906, 445] width 665 height 155
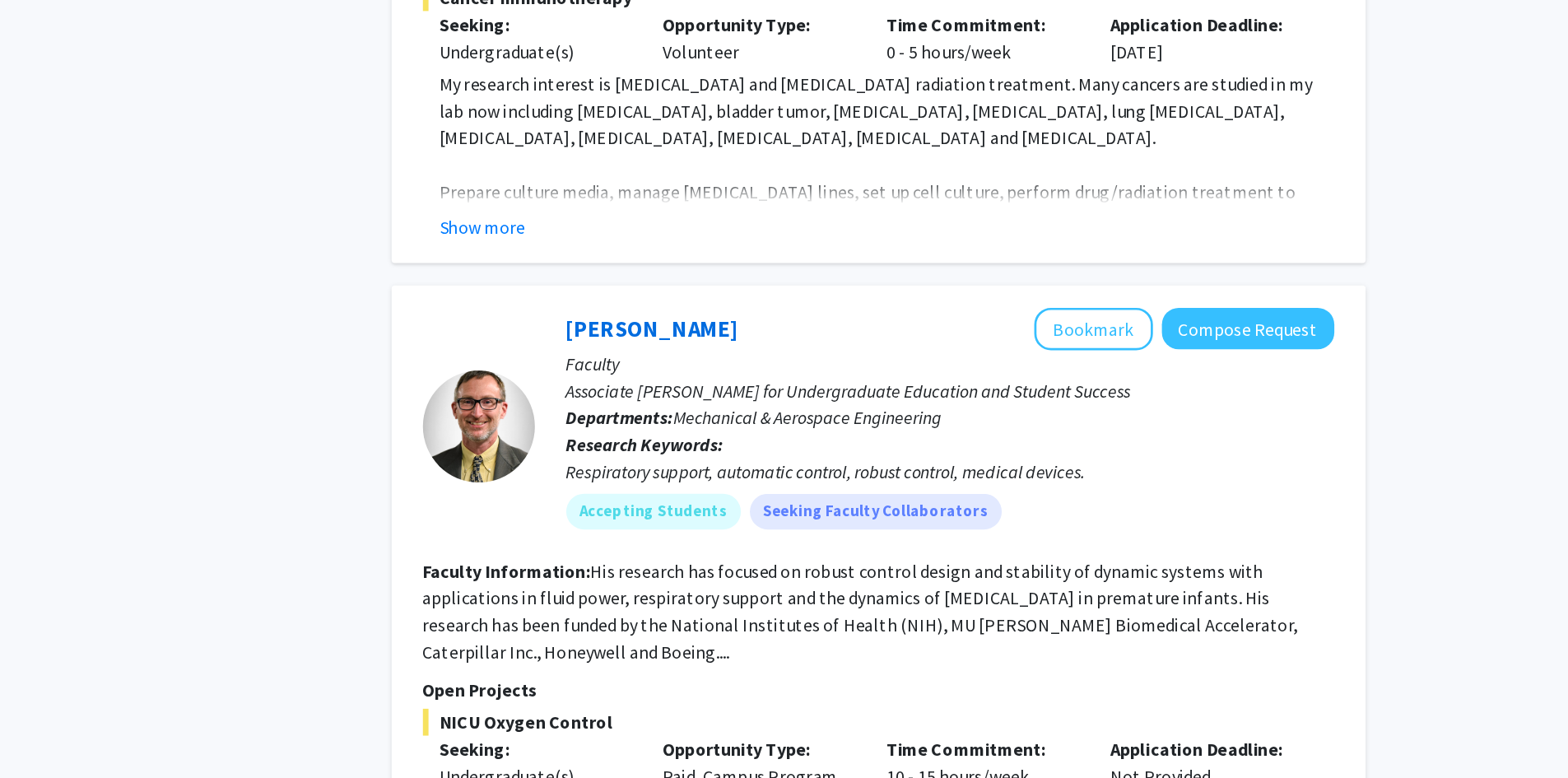
scroll to position [3952, 0]
click at [727, 618] on fg-read-more "His research has focused on robust control design and stability of dynamic syst…" at bounding box center [895, 656] width 644 height 76
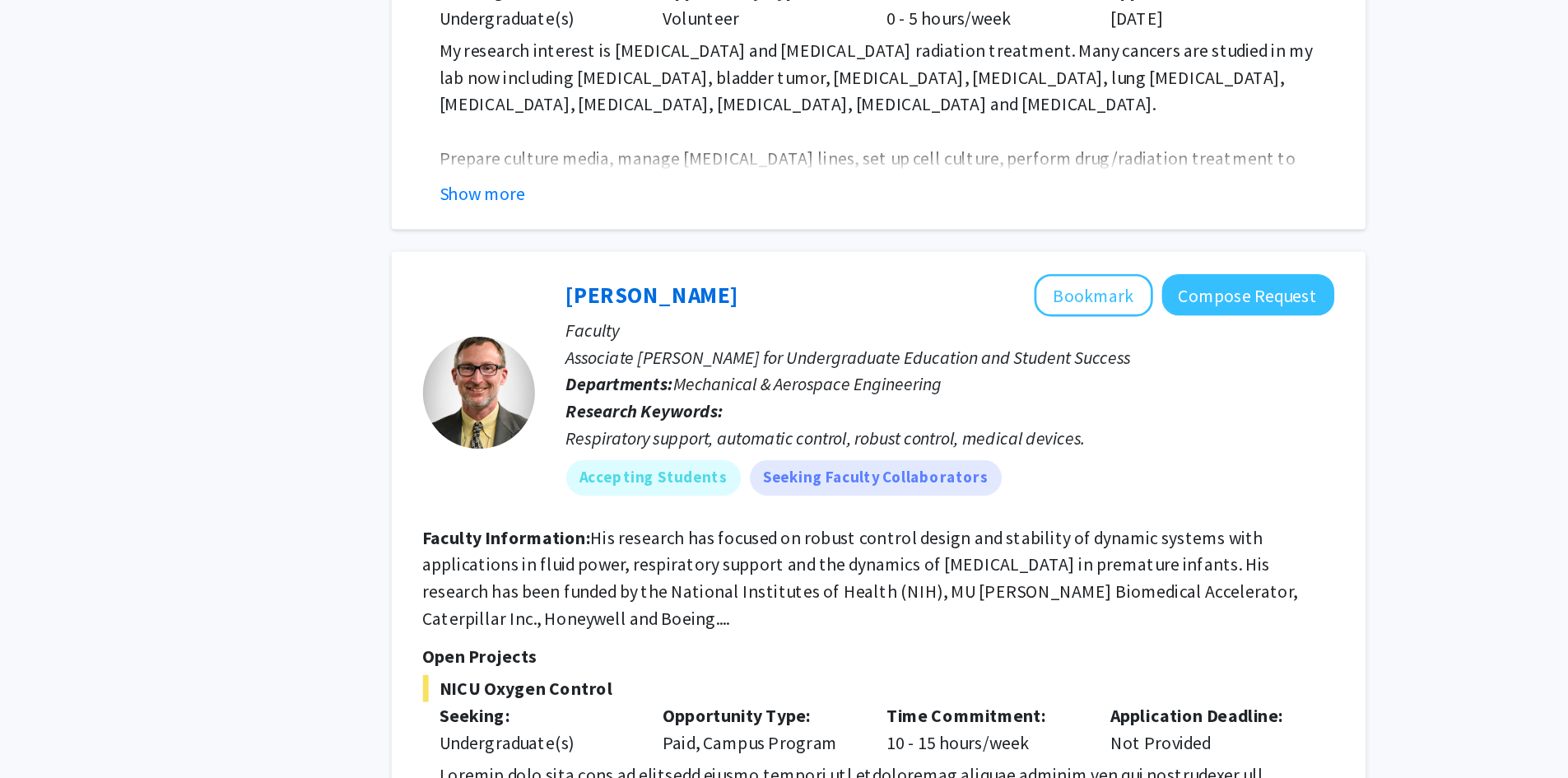
scroll to position [3978, 0]
click at [555, 553] on div "[PERSON_NAME] Bookmark Compose Request Faculty Associate [PERSON_NAME] for Unde…" at bounding box center [908, 648] width 716 height 516
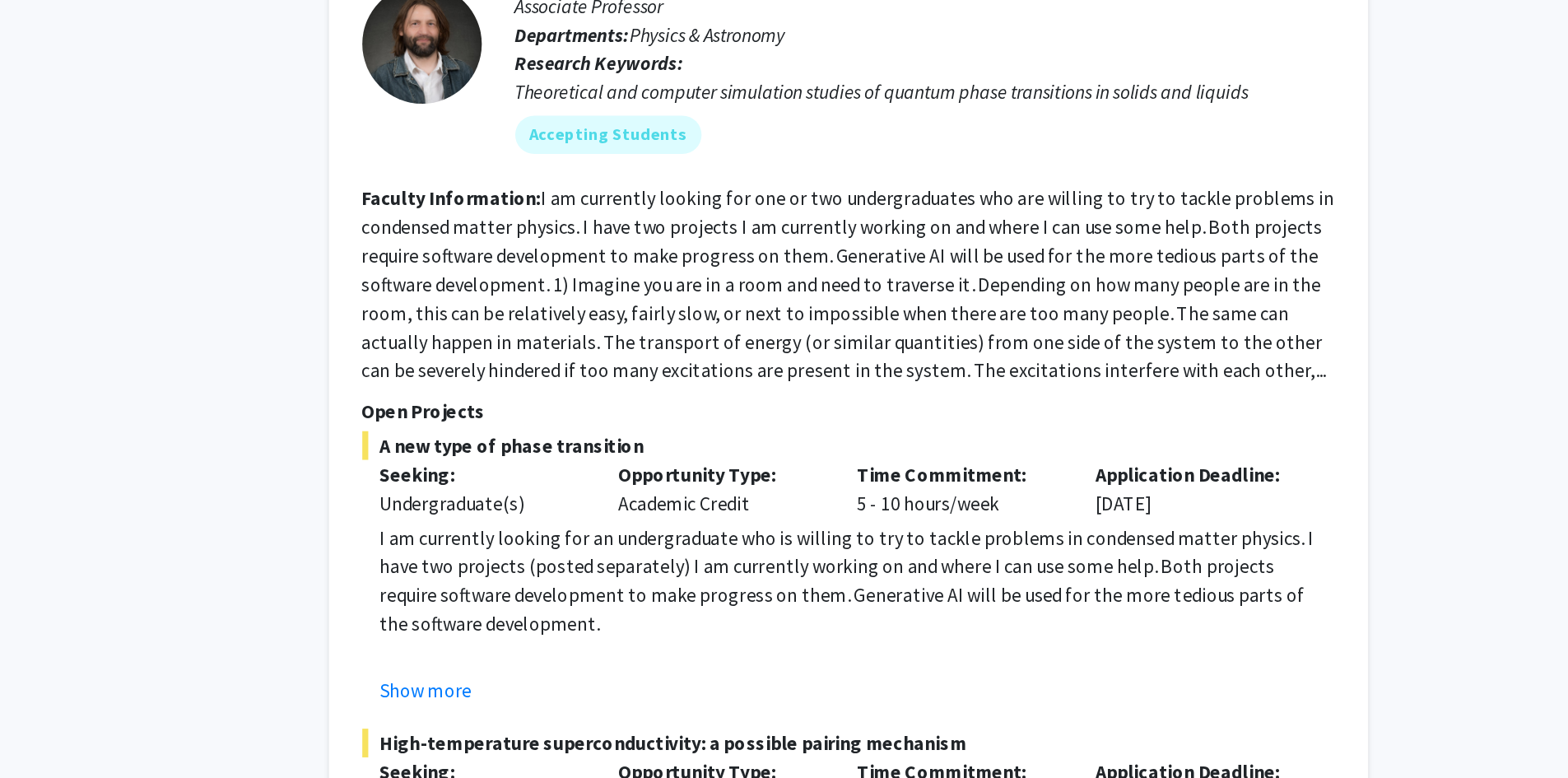
scroll to position [7175, 0]
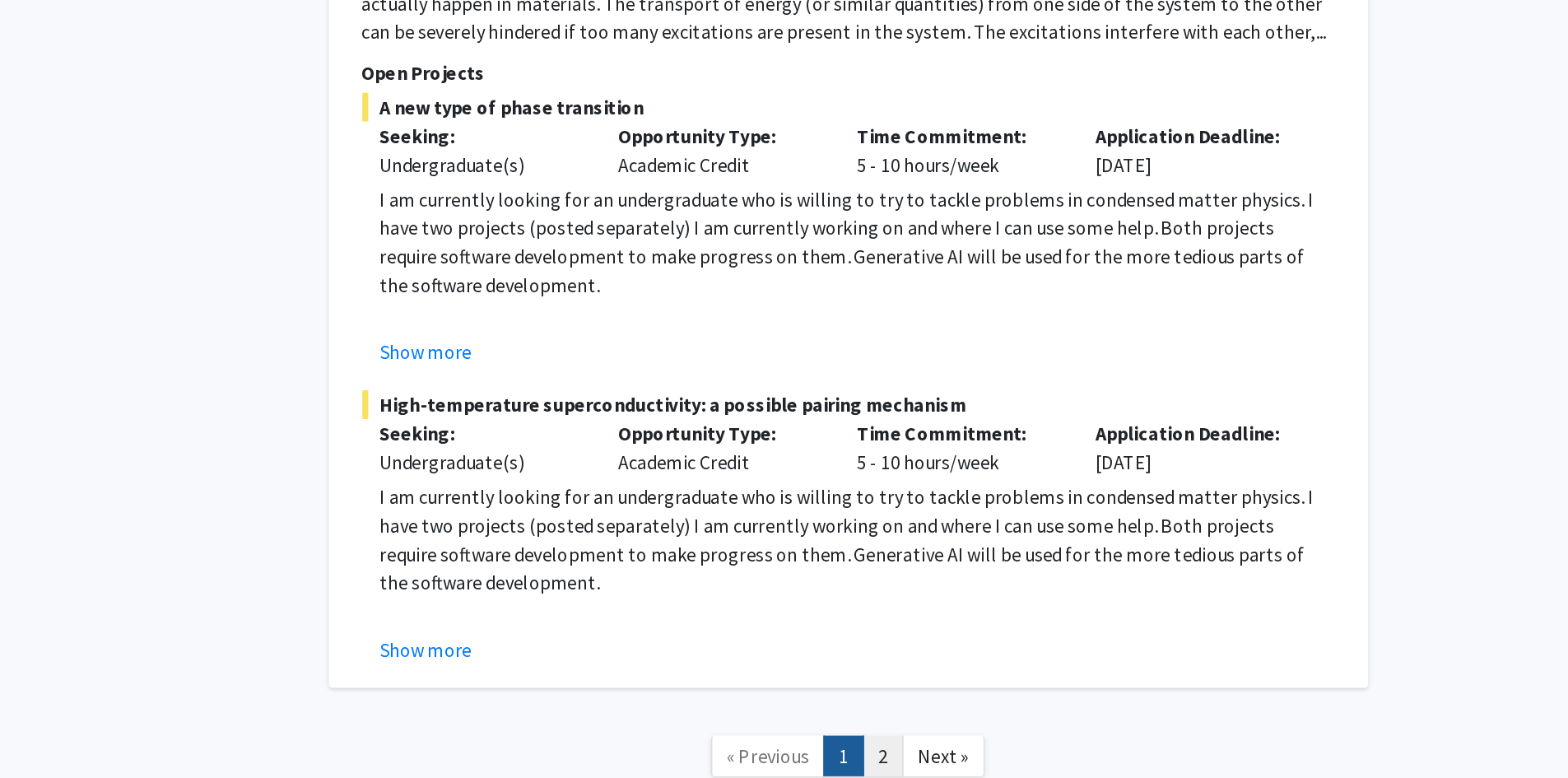
click at [933, 748] on link "2" at bounding box center [932, 762] width 28 height 29
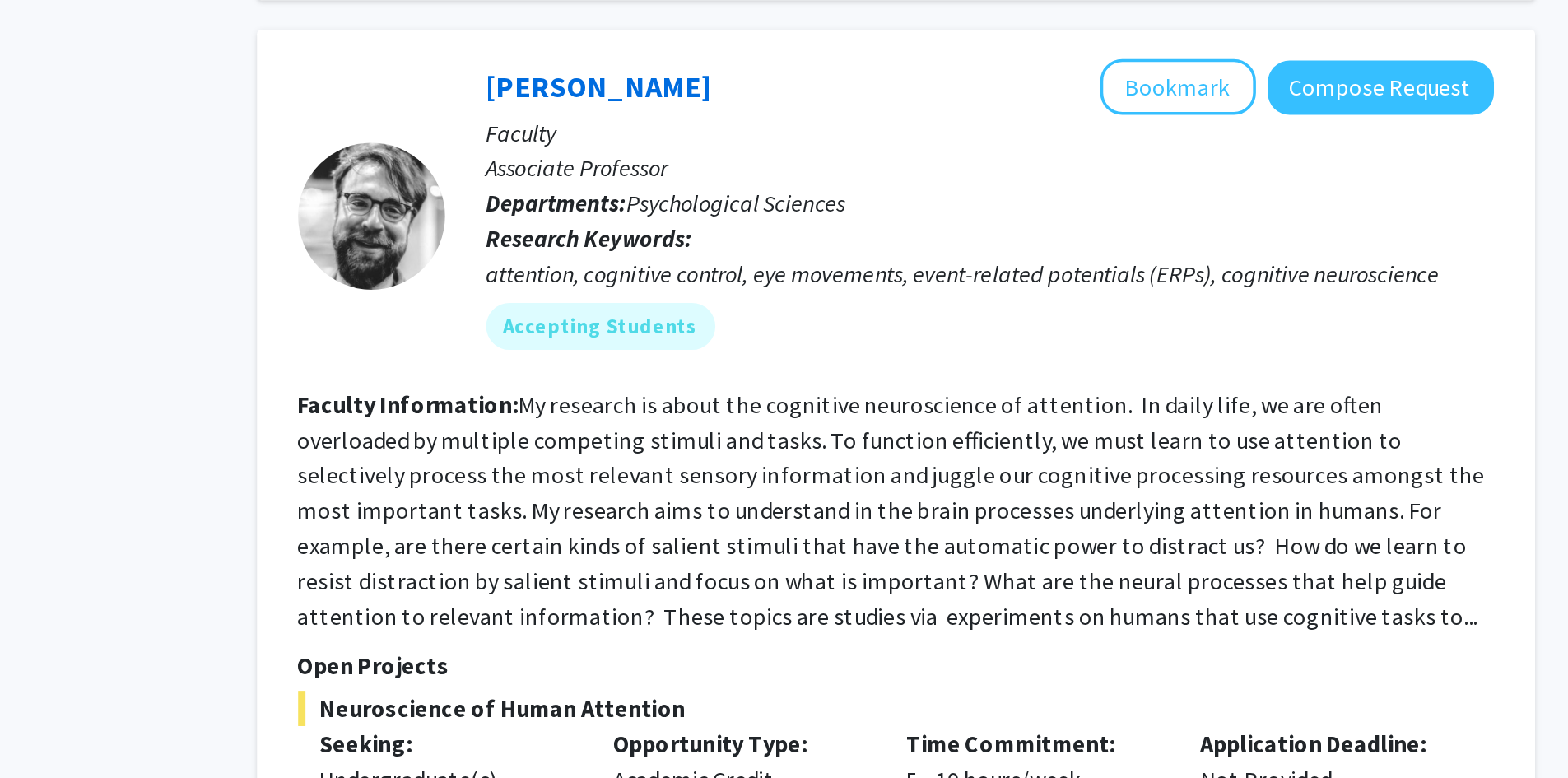
scroll to position [1926, 0]
